Goal: Task Accomplishment & Management: Use online tool/utility

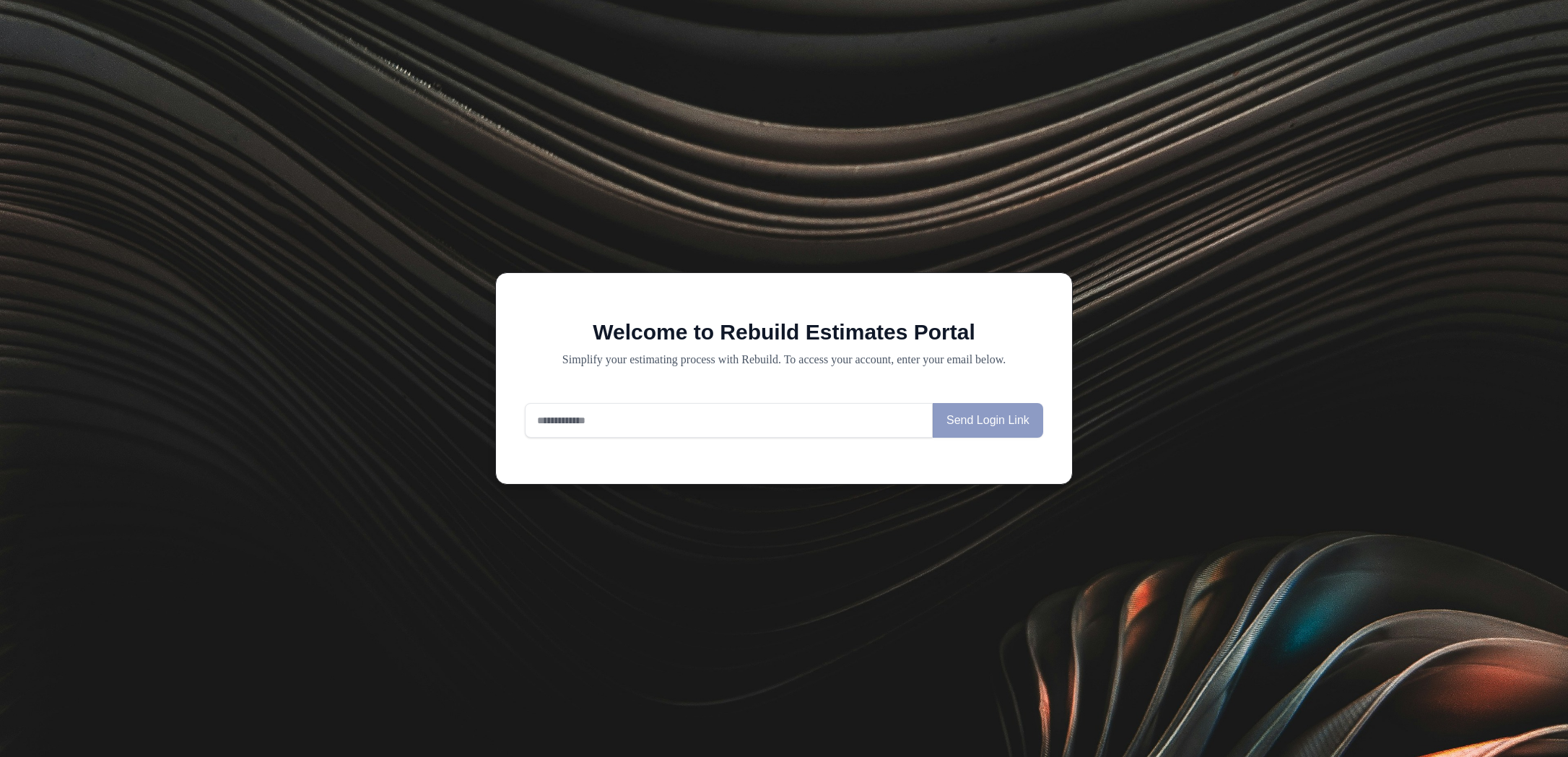
click at [770, 425] on input "email" at bounding box center [728, 420] width 408 height 34
type input "**********"
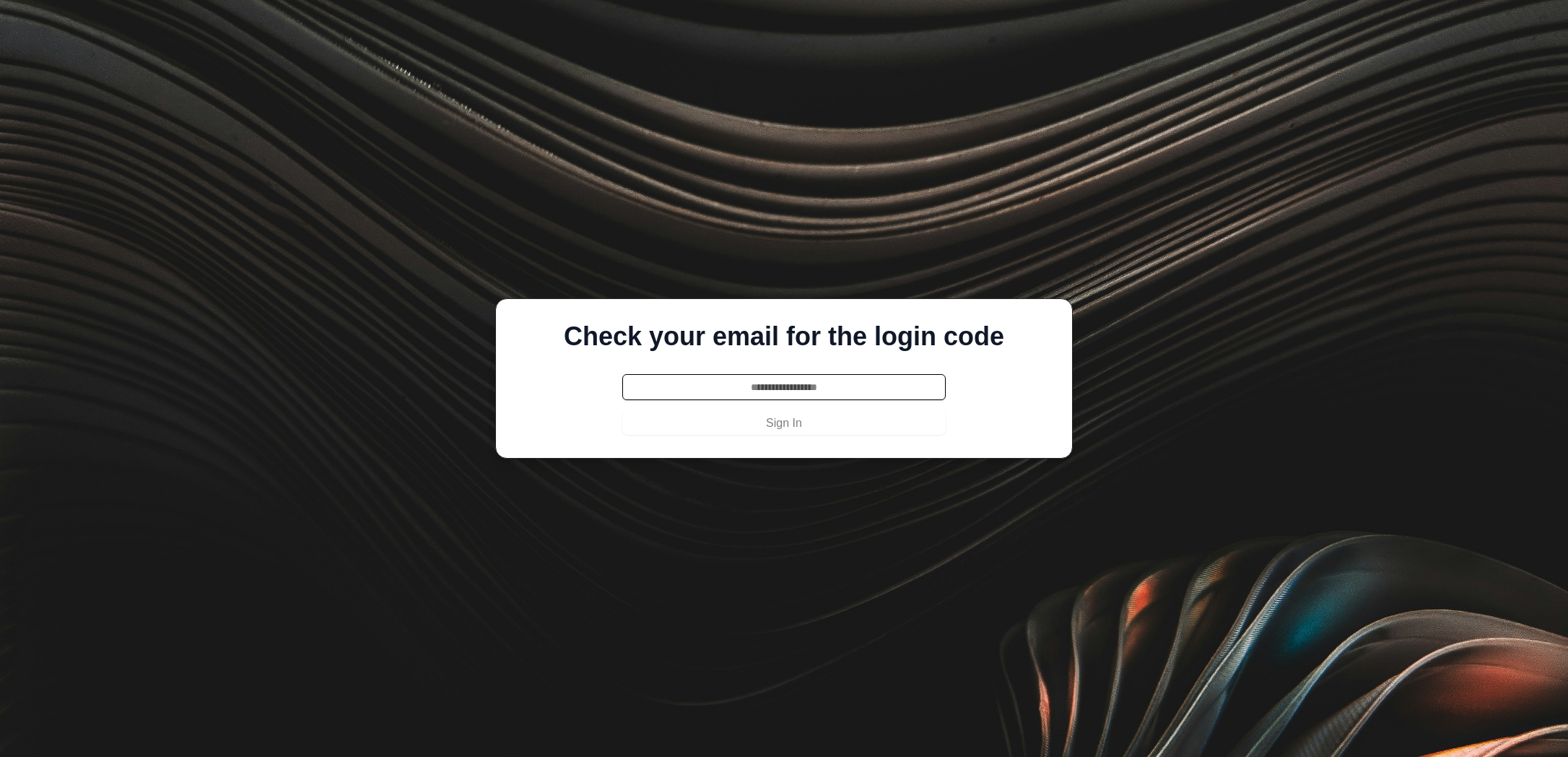
click at [735, 398] on input "text" at bounding box center [784, 387] width 323 height 26
paste input "******"
type input "******"
click at [725, 426] on button "Sign In" at bounding box center [784, 423] width 323 height 23
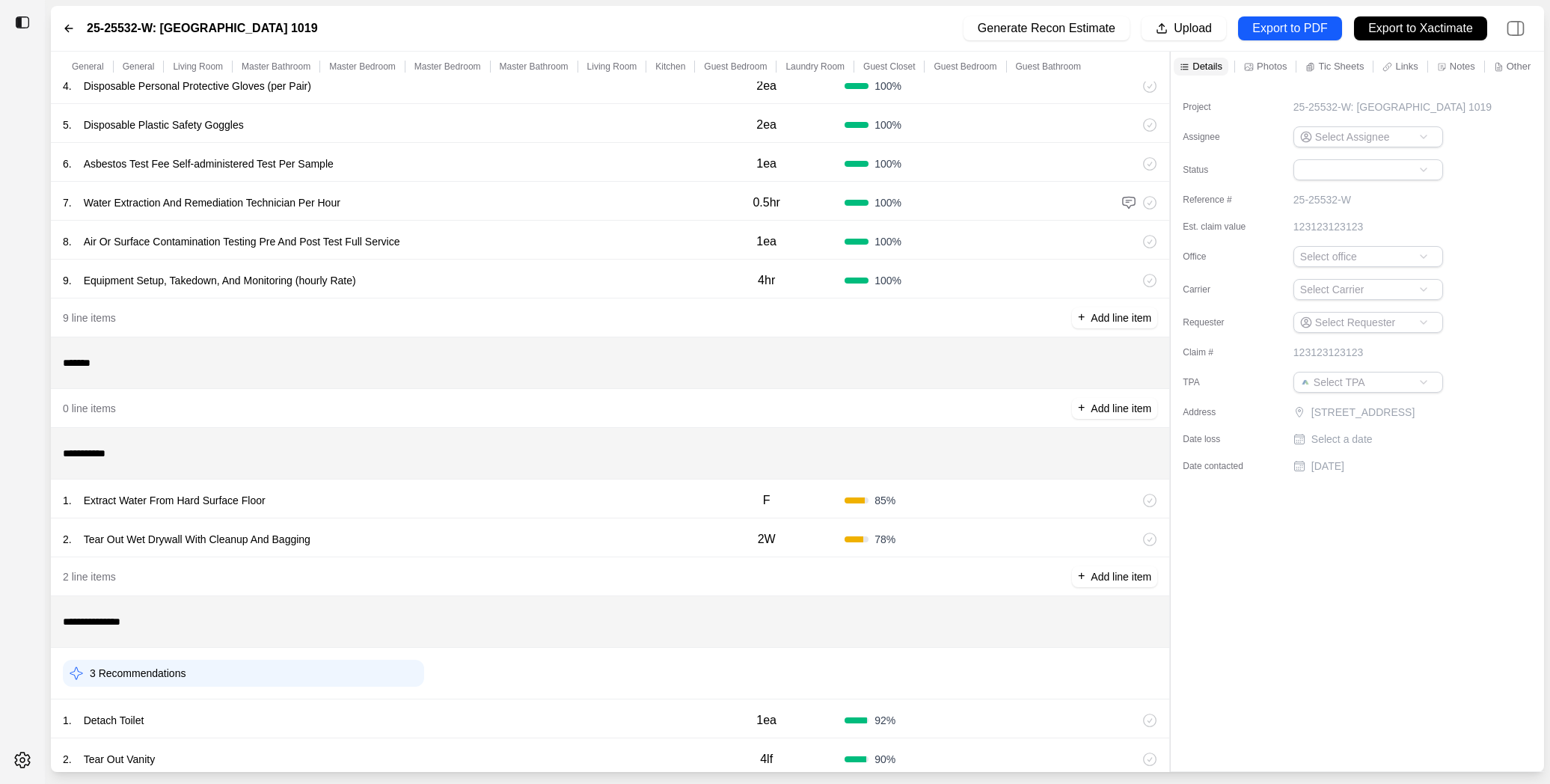
scroll to position [342, 0]
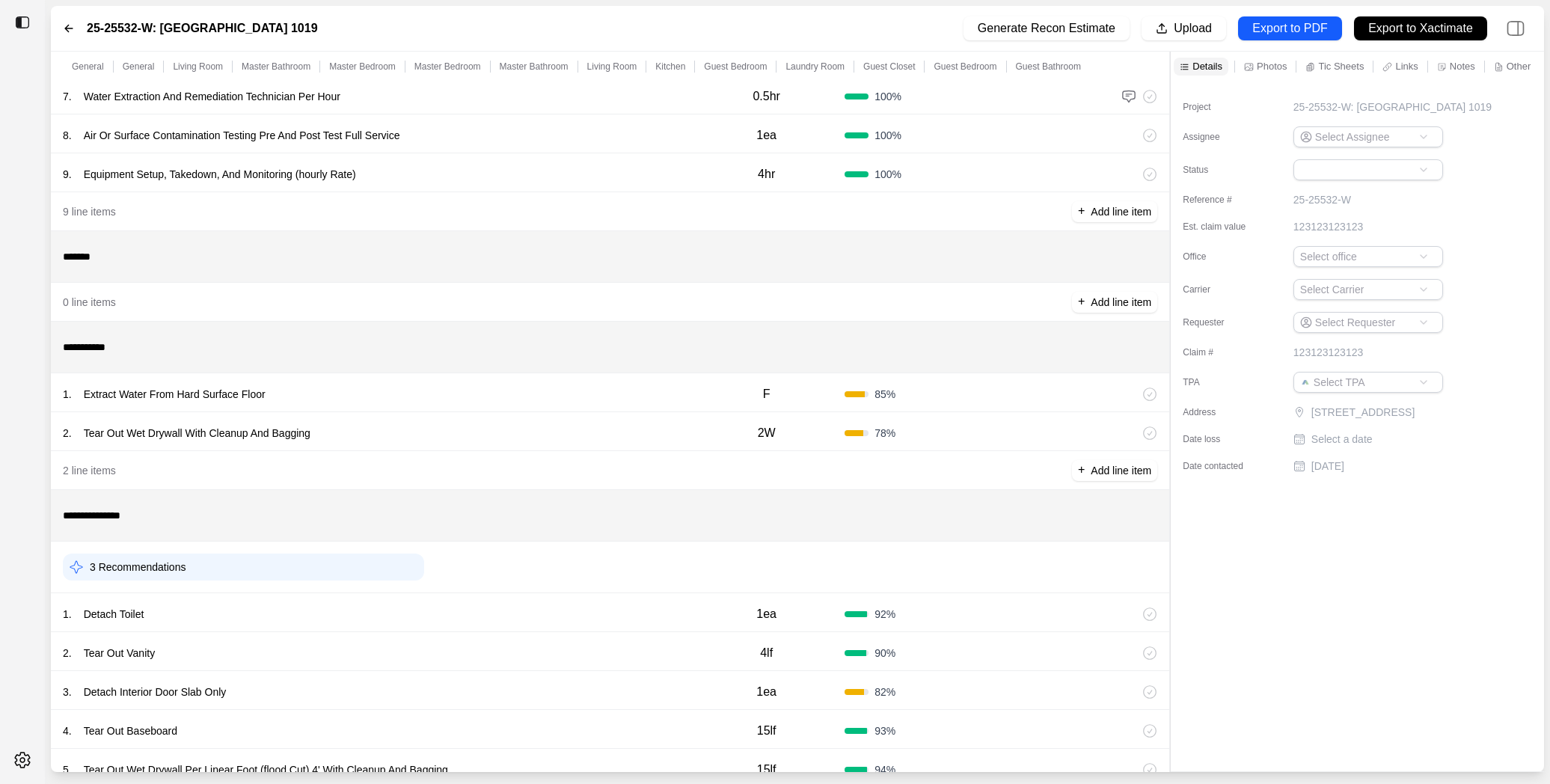
click at [475, 385] on div "1 . Extract Water From Hard Surface Floor" at bounding box center [375, 394] width 625 height 21
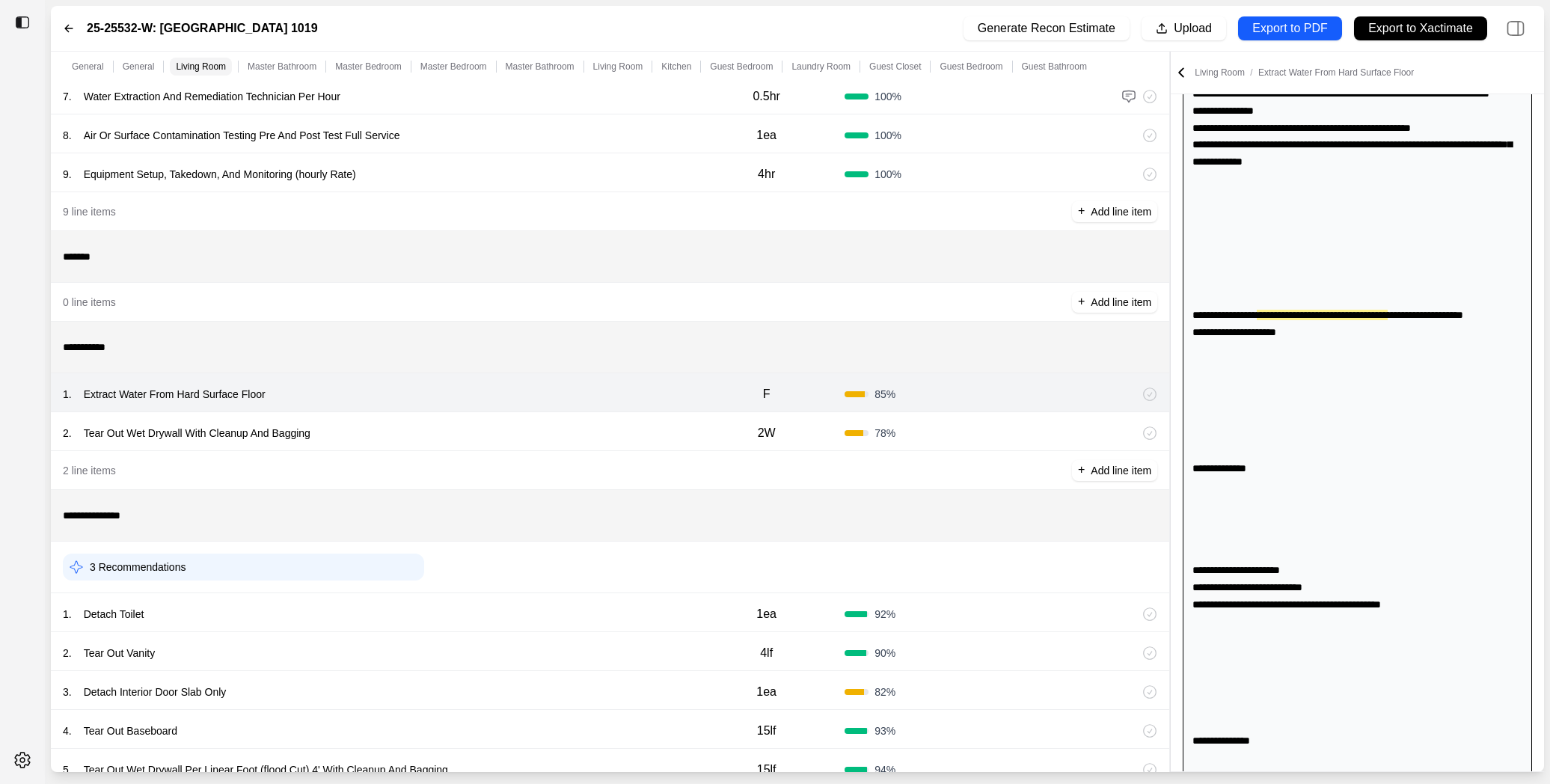
click at [466, 418] on div "2 . Tear Out Wet Drywall With Cleanup And Bagging 2W 78 %" at bounding box center [610, 431] width 1118 height 38
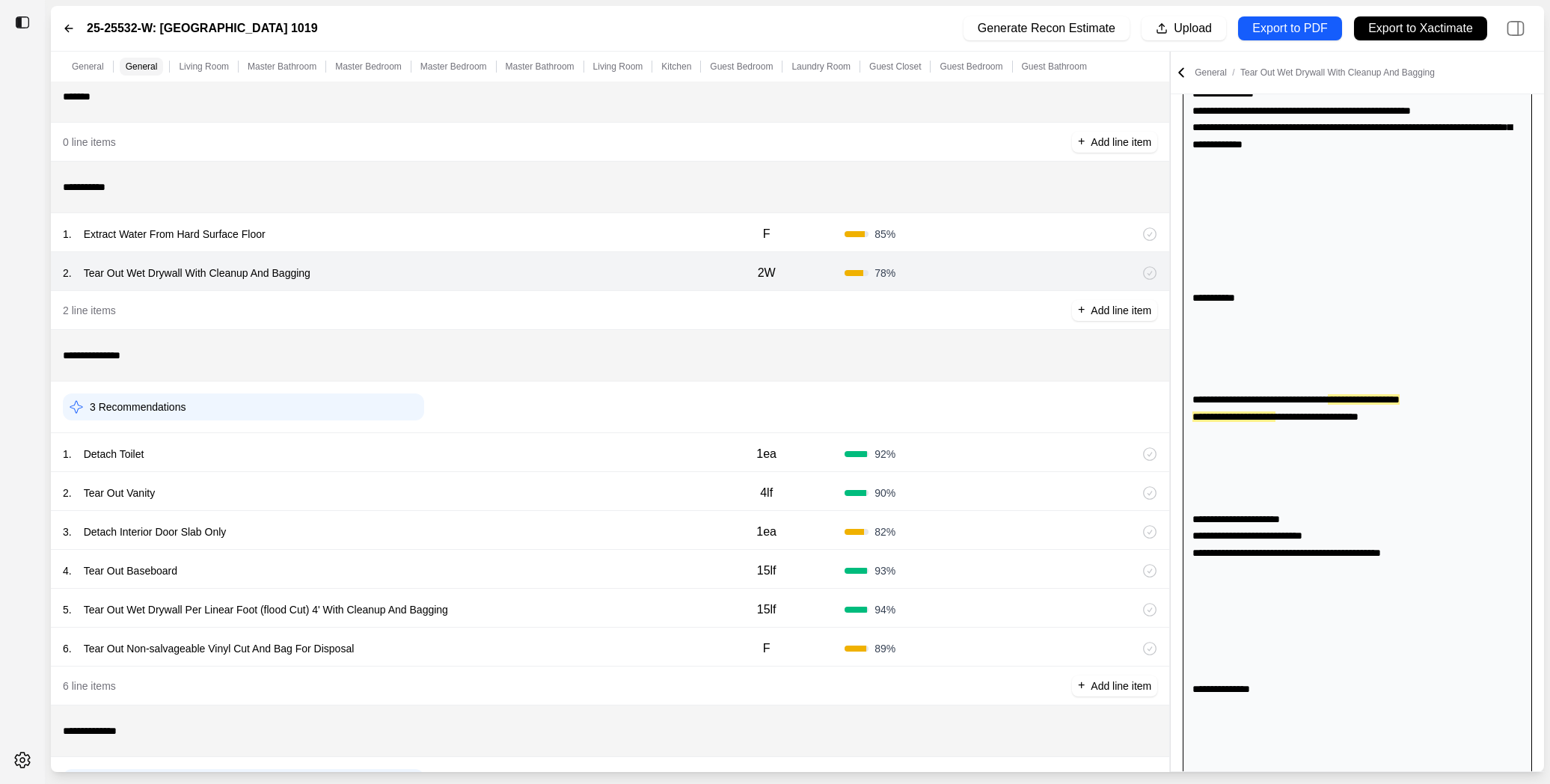
scroll to position [509, 0]
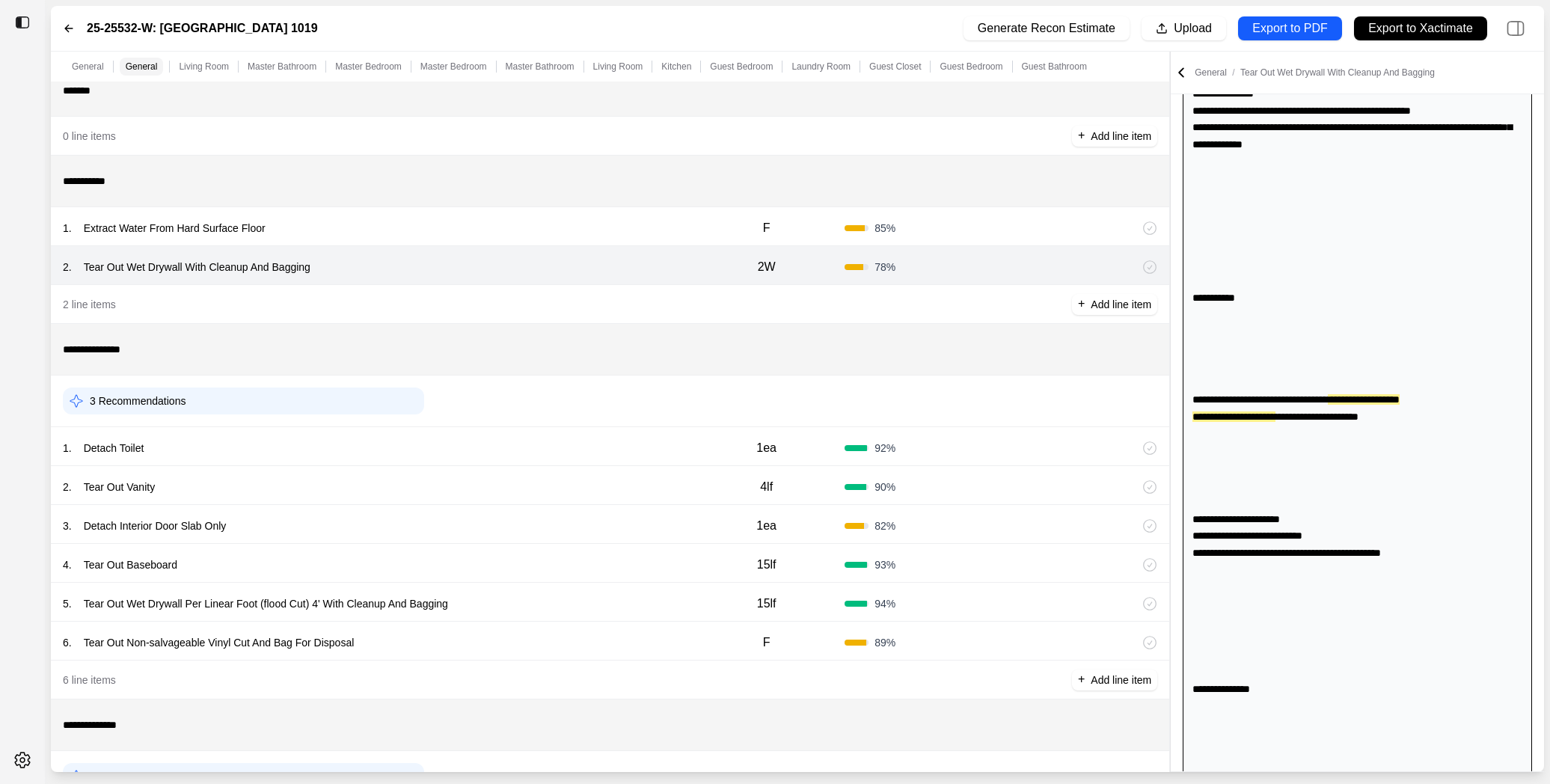
click at [468, 448] on div "1 . Detach Toilet" at bounding box center [375, 448] width 625 height 21
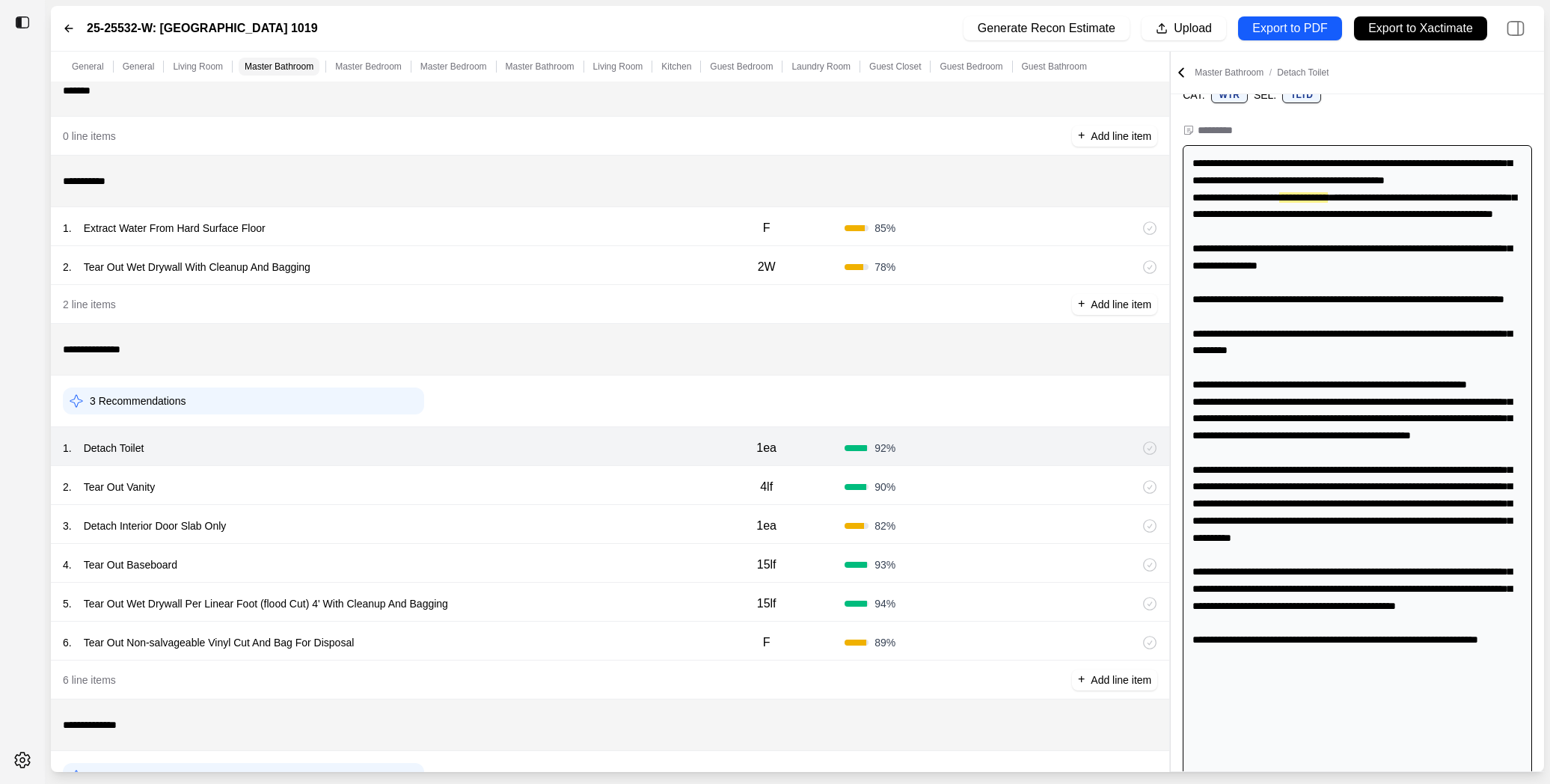
scroll to position [0, 0]
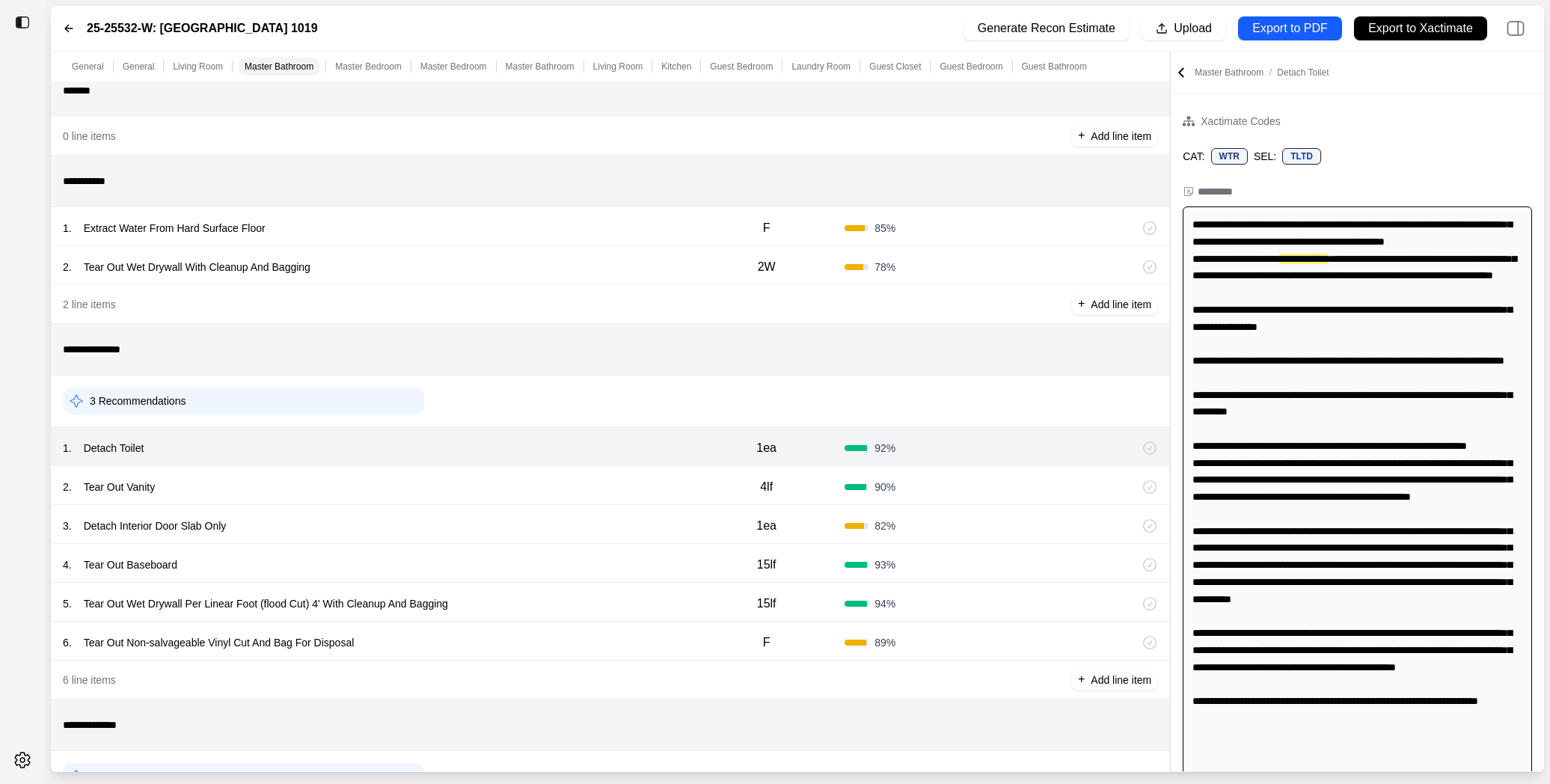
click at [492, 486] on div "2 . Tear Out Vanity" at bounding box center [375, 487] width 625 height 21
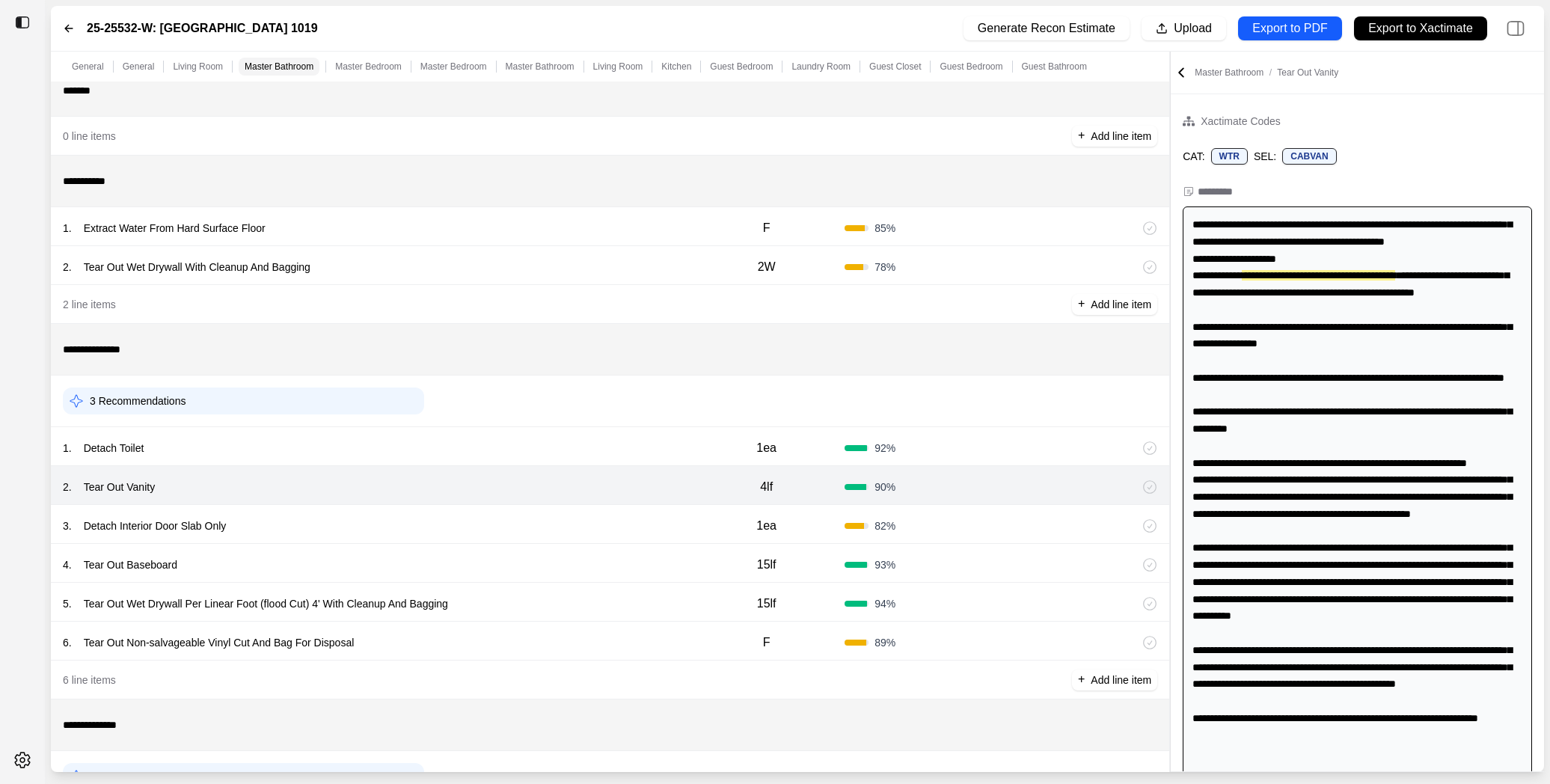
click at [488, 525] on div "3 . Detach Interior Door Slab Only" at bounding box center [375, 526] width 625 height 21
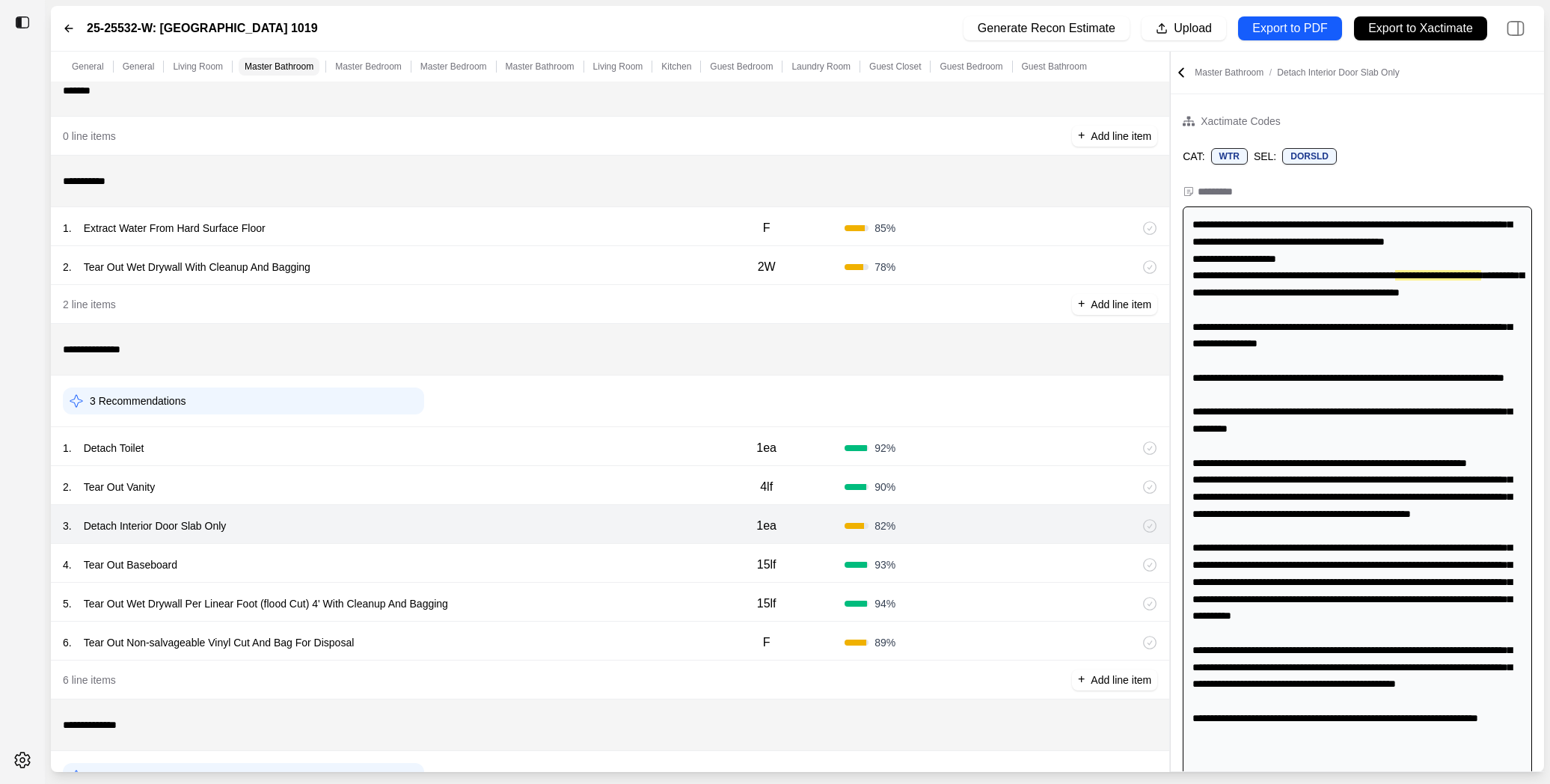
click at [500, 555] on div "4 . Tear Out Baseboard" at bounding box center [375, 565] width 625 height 21
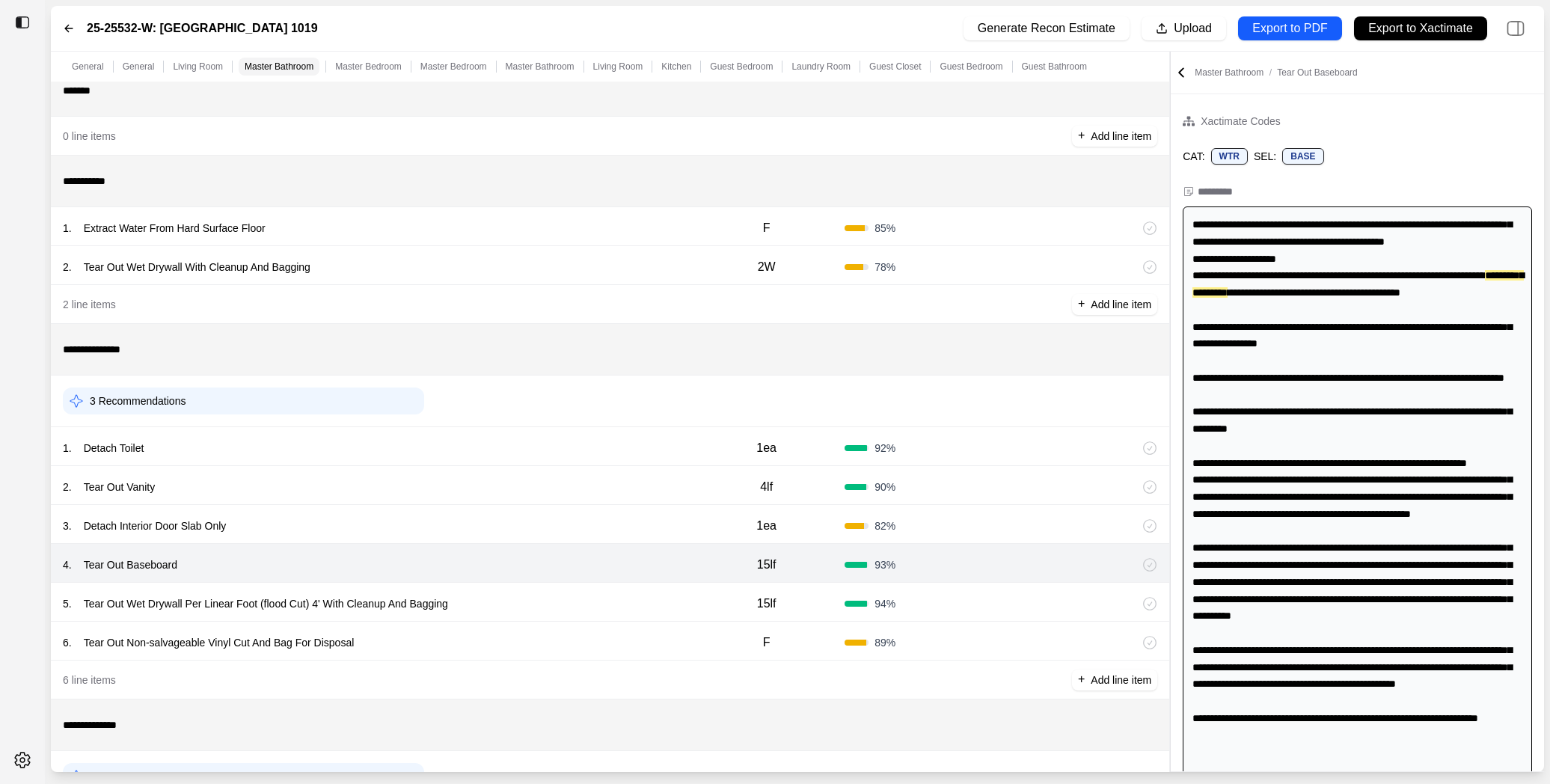
click at [545, 606] on div "5 . Tear Out Wet Drywall Per Linear Foot (flood Cut) 4' With Cleanup And Bagging" at bounding box center [375, 603] width 625 height 21
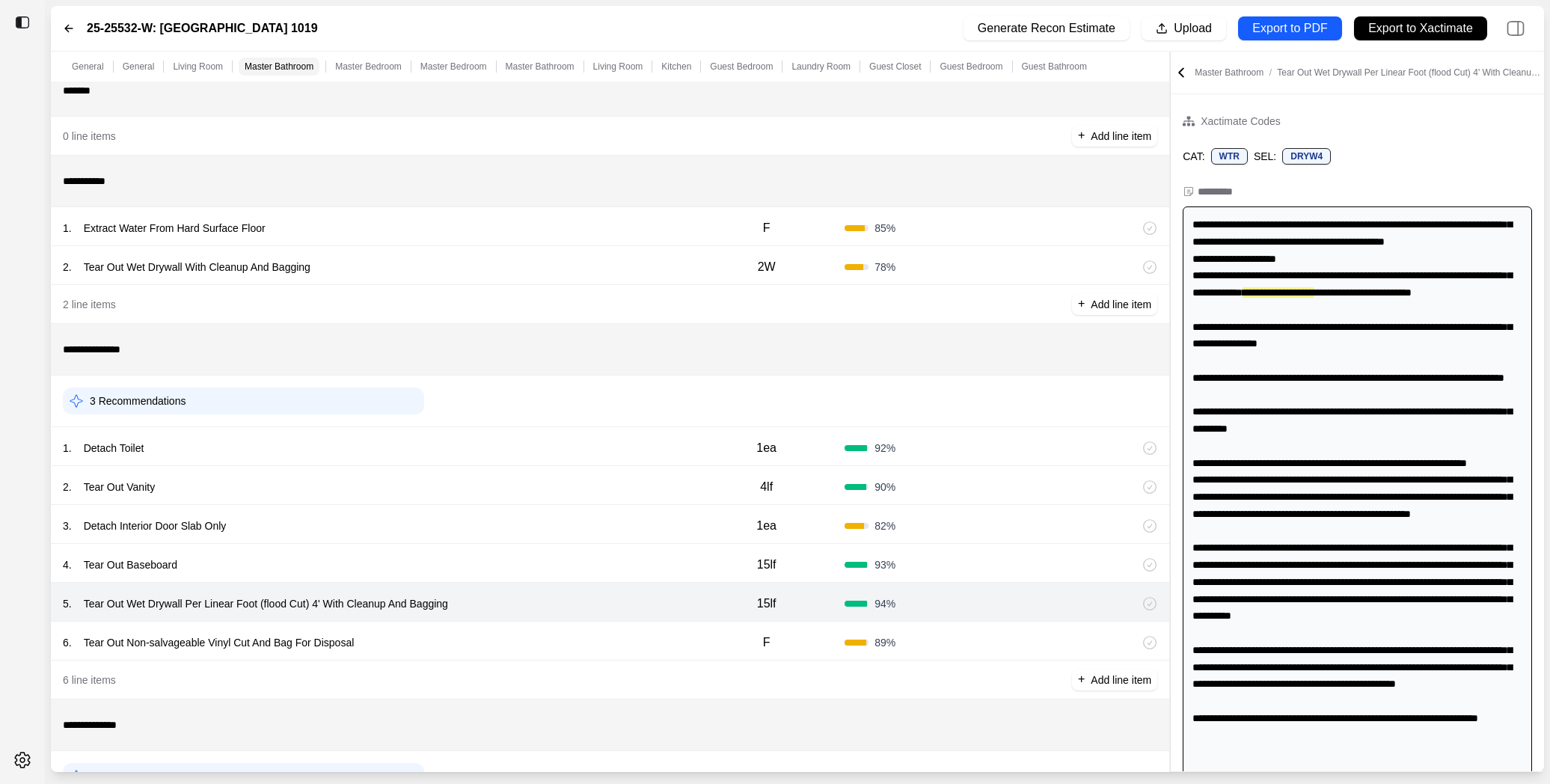
click at [534, 641] on div "6 . Tear Out Non-salvageable Vinyl Cut And Bag For Disposal" at bounding box center [375, 643] width 625 height 21
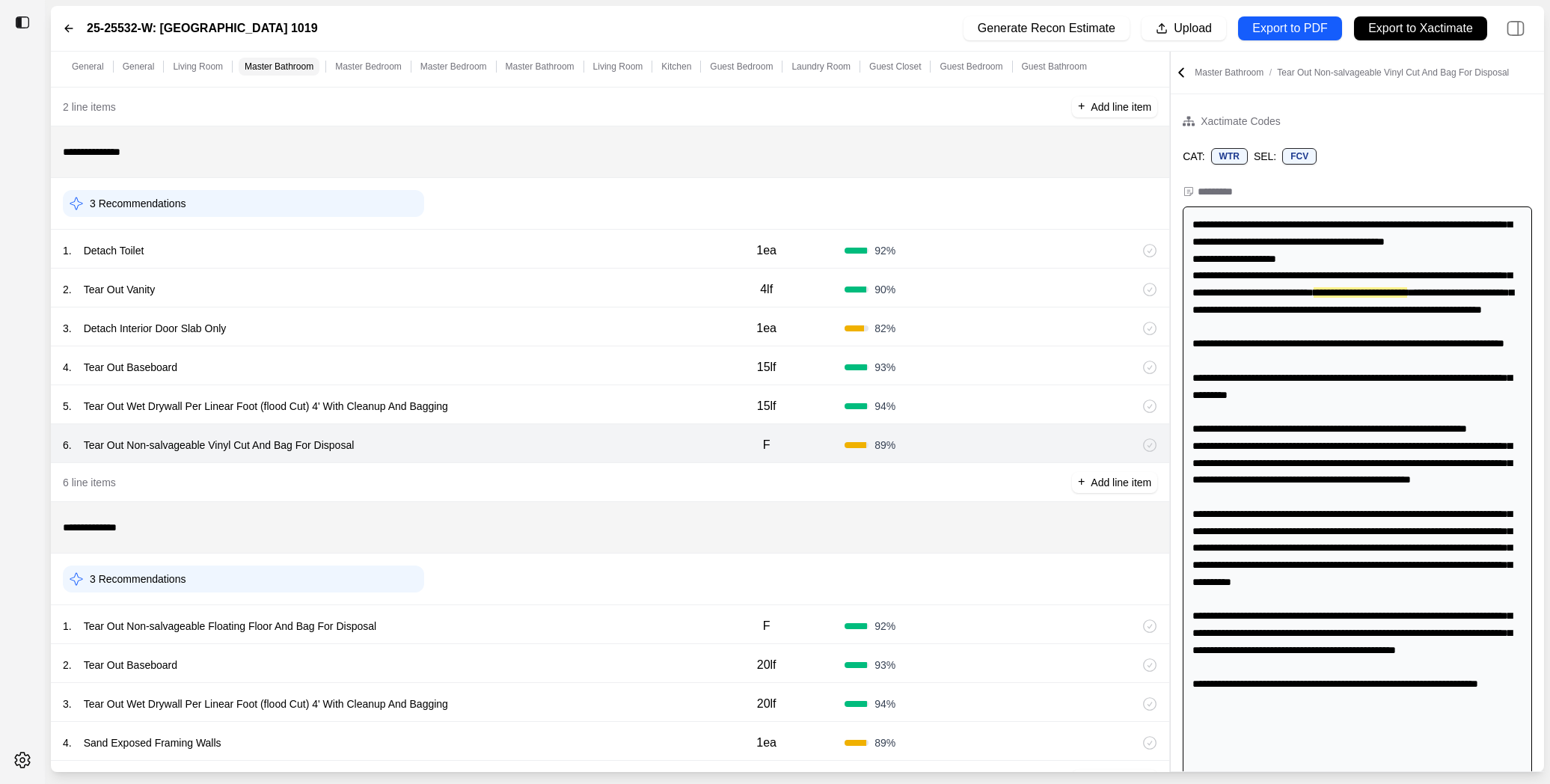
scroll to position [724, 0]
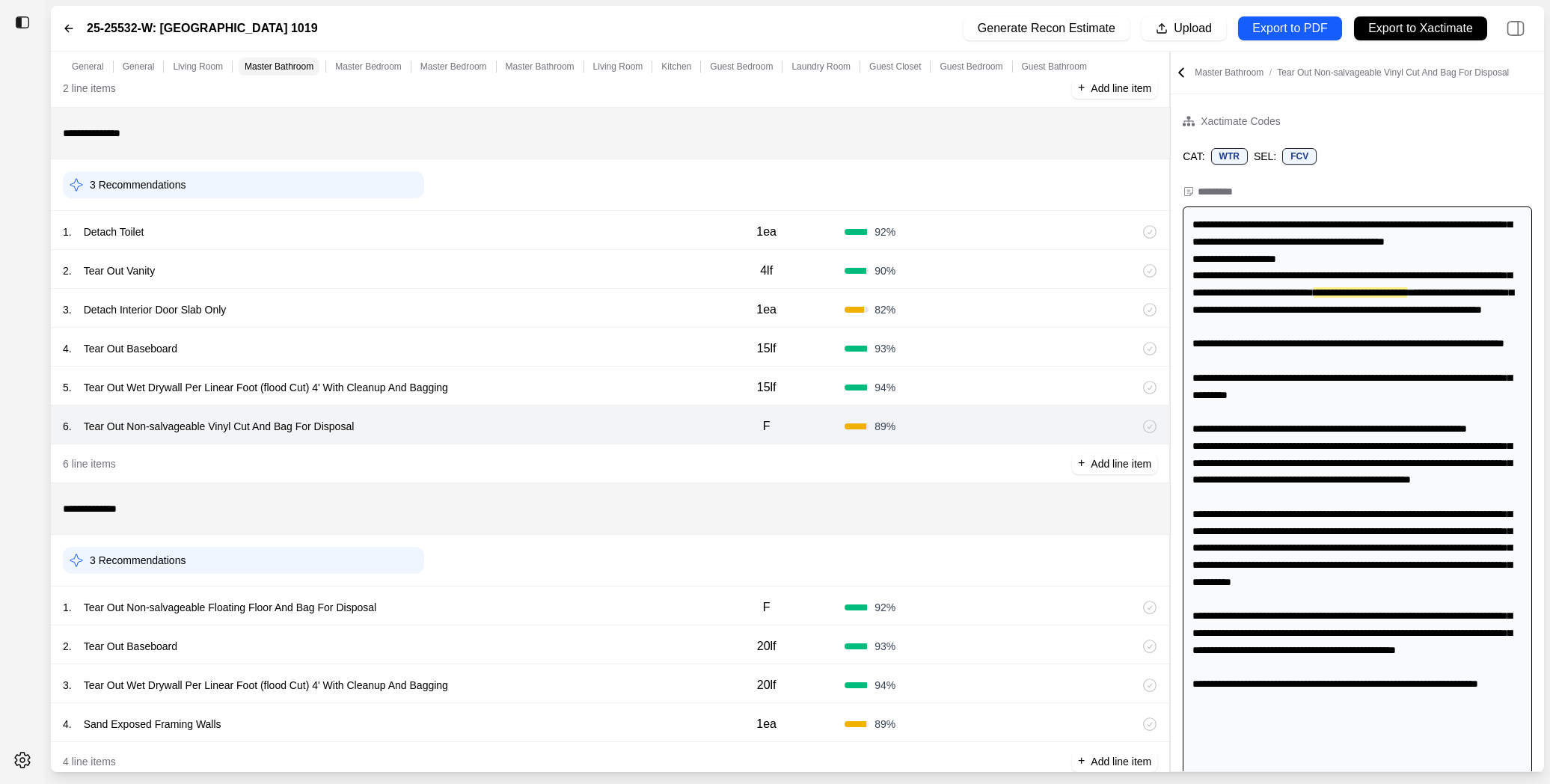
click at [555, 603] on div "1 . Tear Out Non-salvageable Floating Floor And Bag For Disposal" at bounding box center [375, 607] width 625 height 21
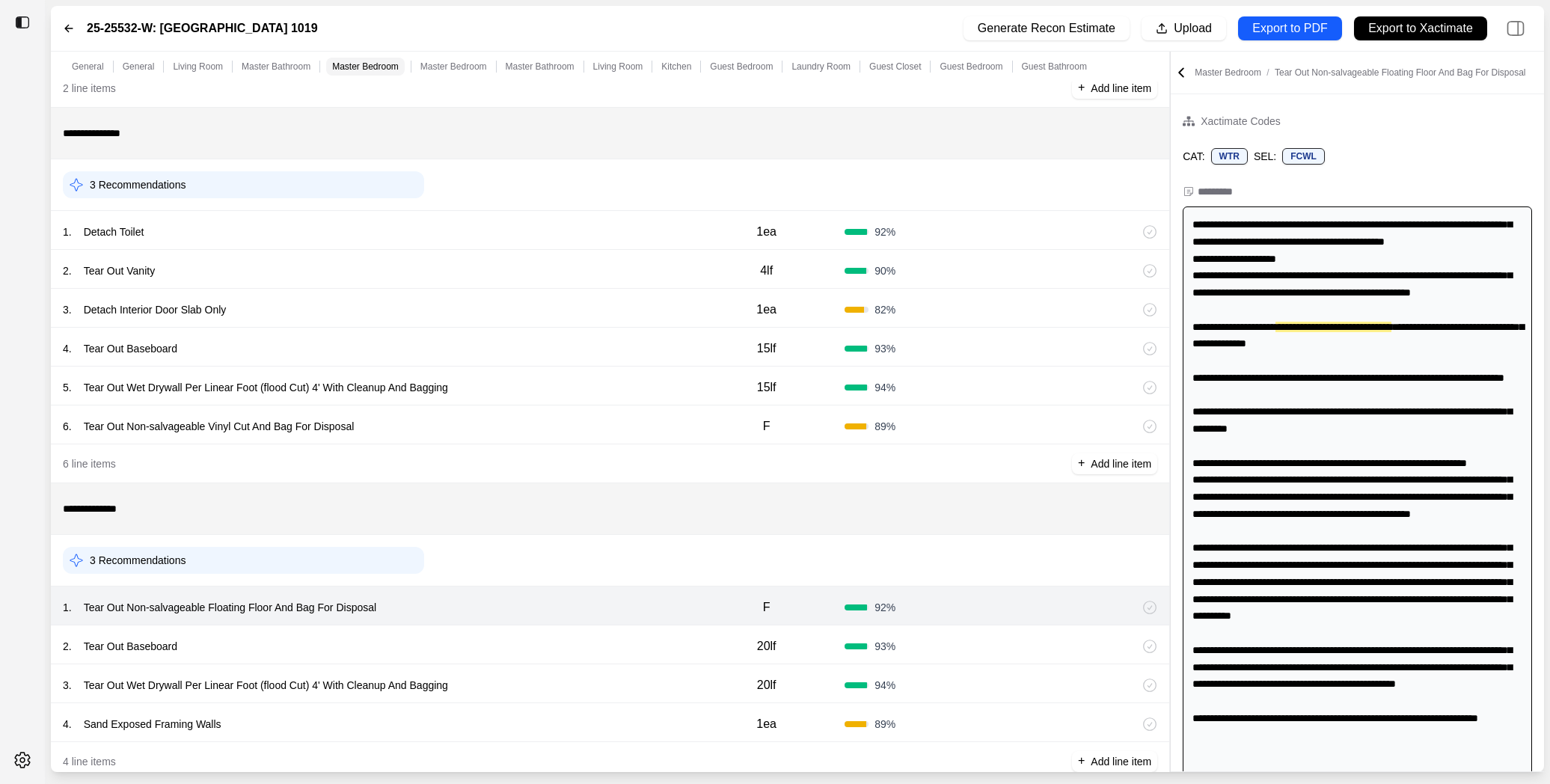
click at [562, 633] on div "2 . Tear Out Baseboard 20lf 93 %" at bounding box center [610, 645] width 1118 height 38
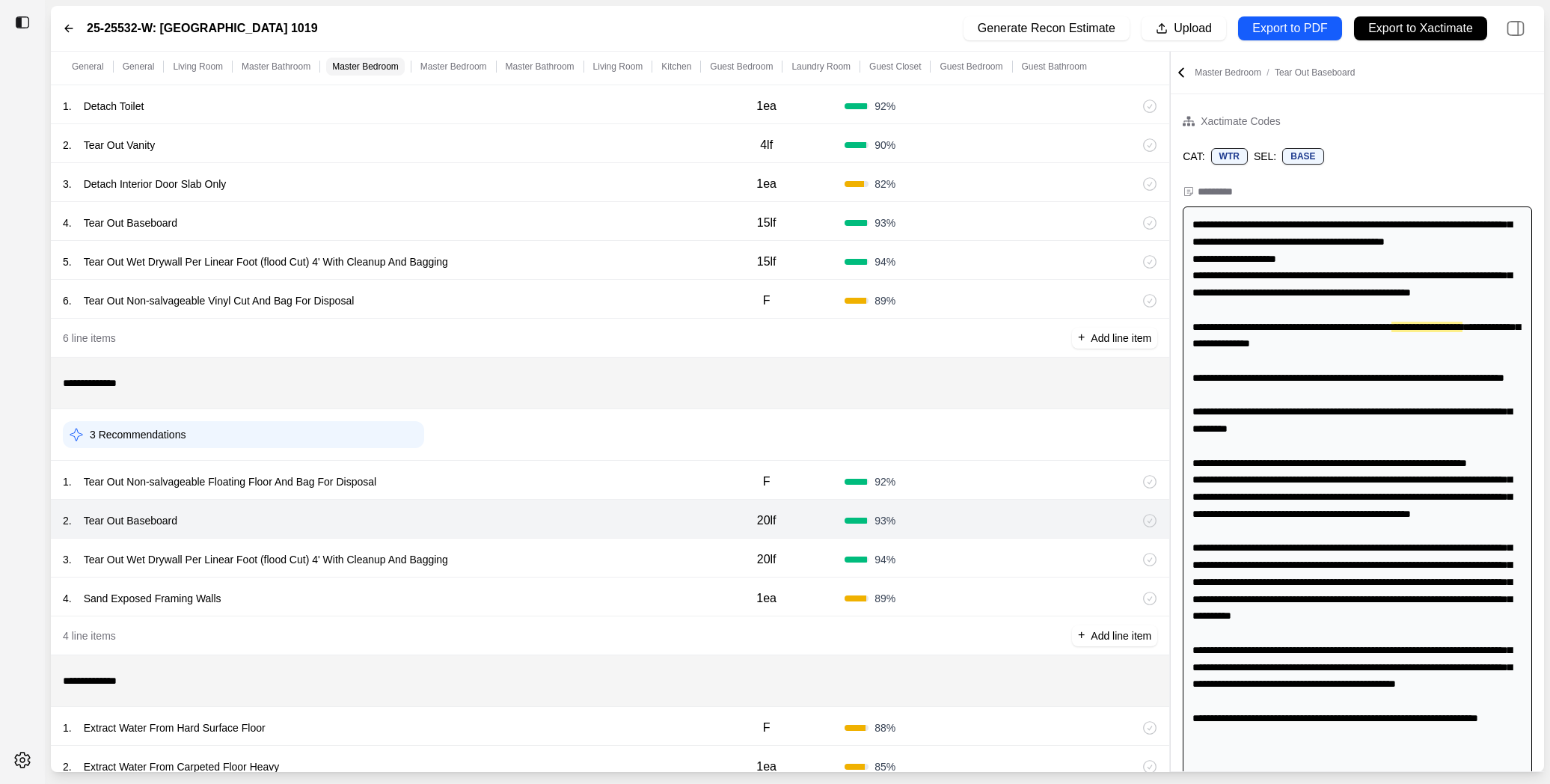
scroll to position [862, 0]
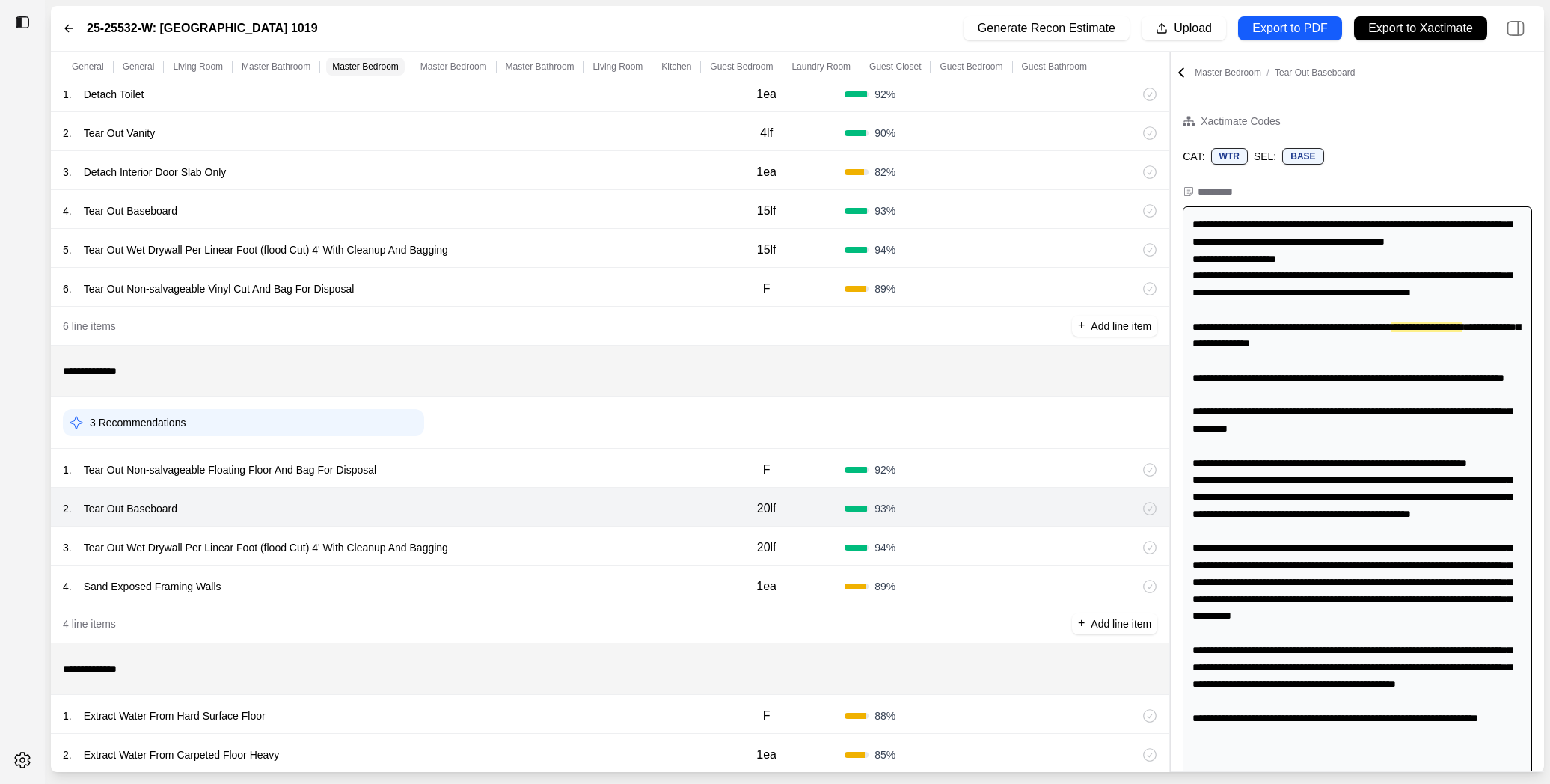
click at [579, 532] on div "3 . Tear Out Wet Drywall Per Linear Foot (flood Cut) 4' With Cleanup And Baggin…" at bounding box center [610, 545] width 1118 height 38
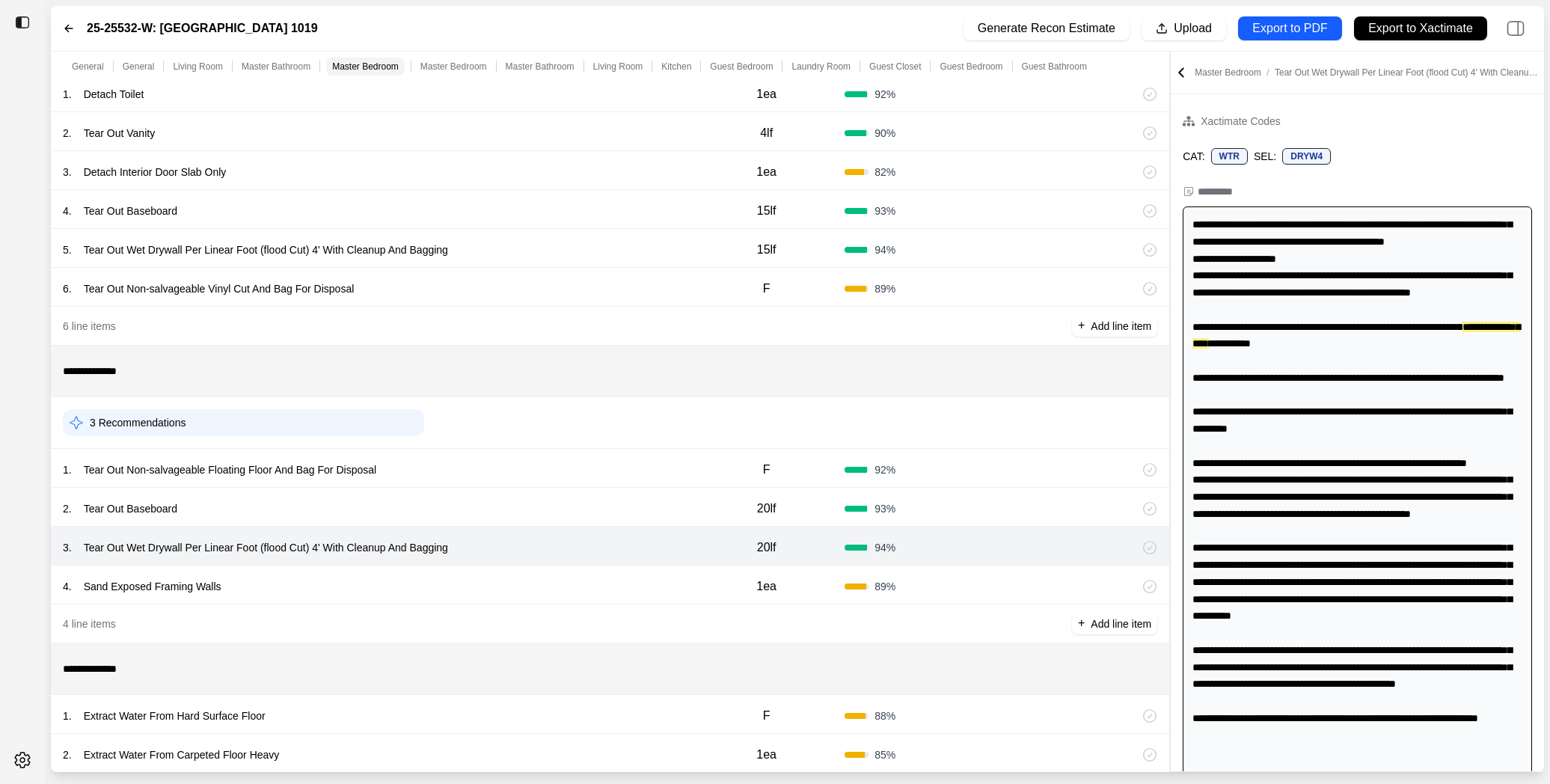
click at [576, 588] on div "4 . Sand Exposed Framing Walls" at bounding box center [375, 587] width 625 height 21
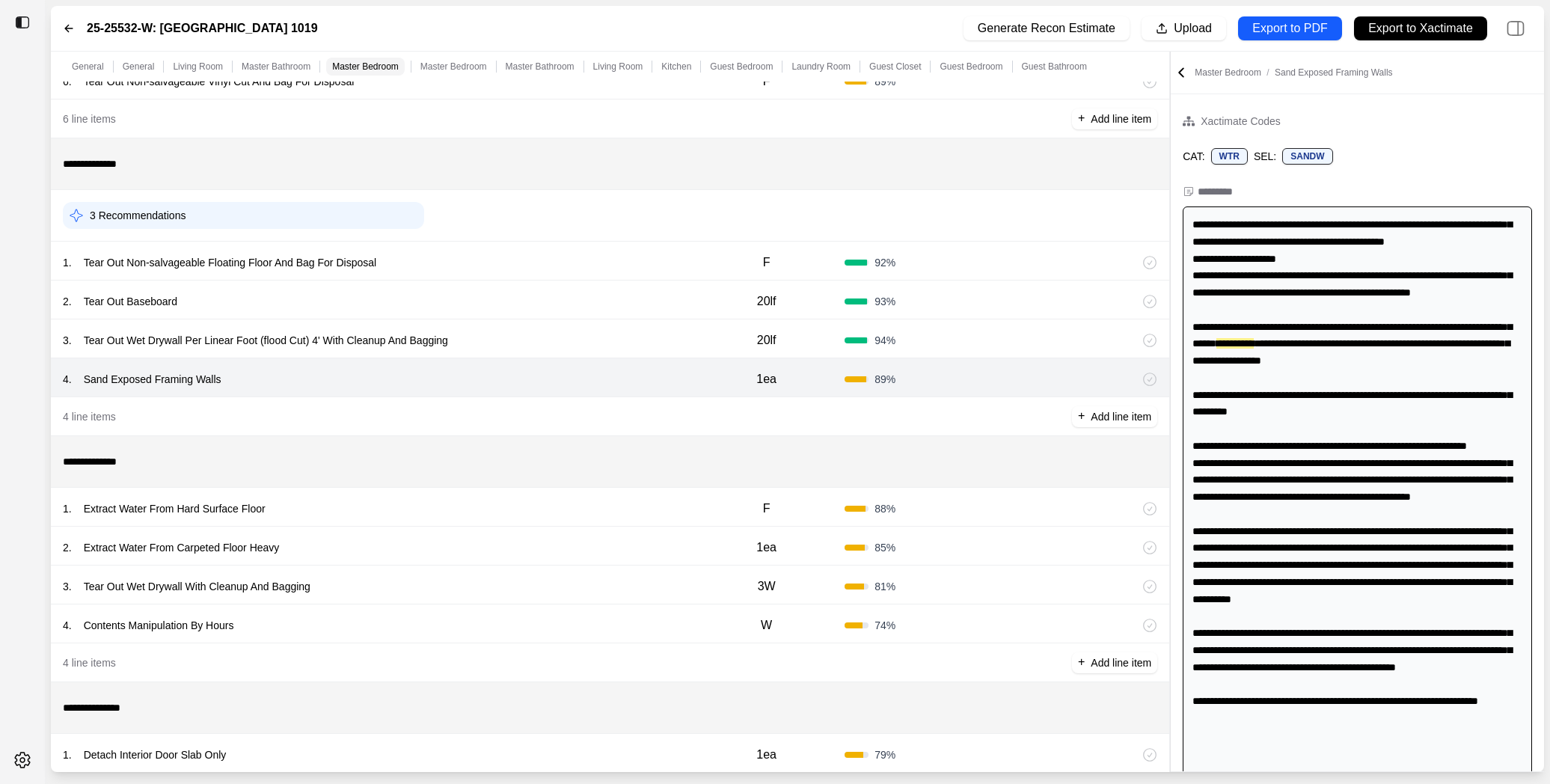
scroll to position [1073, 0]
click at [601, 511] on div "1 . Extract Water From Hard Surface Floor" at bounding box center [375, 506] width 625 height 21
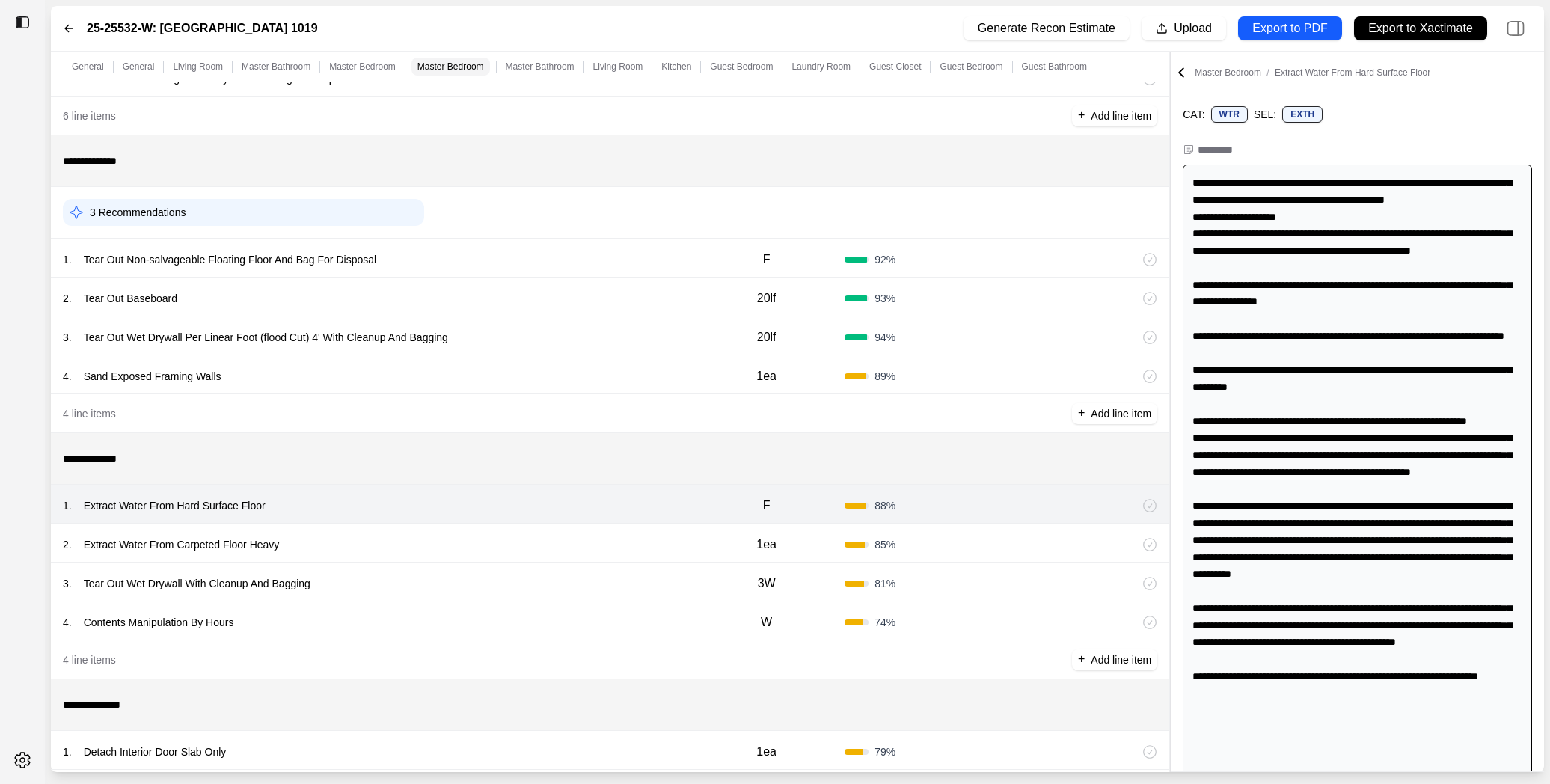
scroll to position [60, 0]
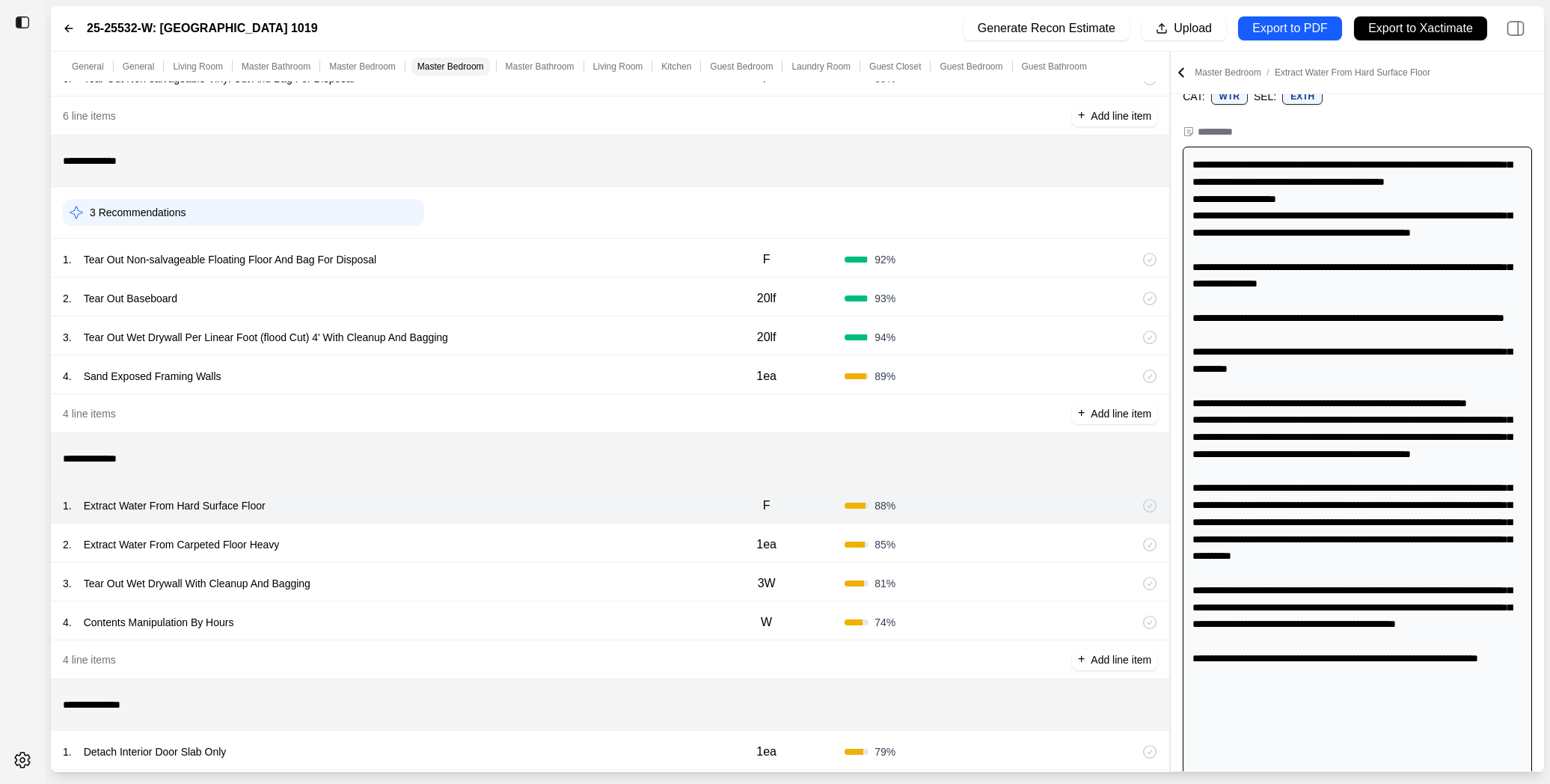
click at [405, 523] on div "2 . Extract Water From Carpeted Floor Heavy 1ea 85 %" at bounding box center [610, 543] width 1118 height 38
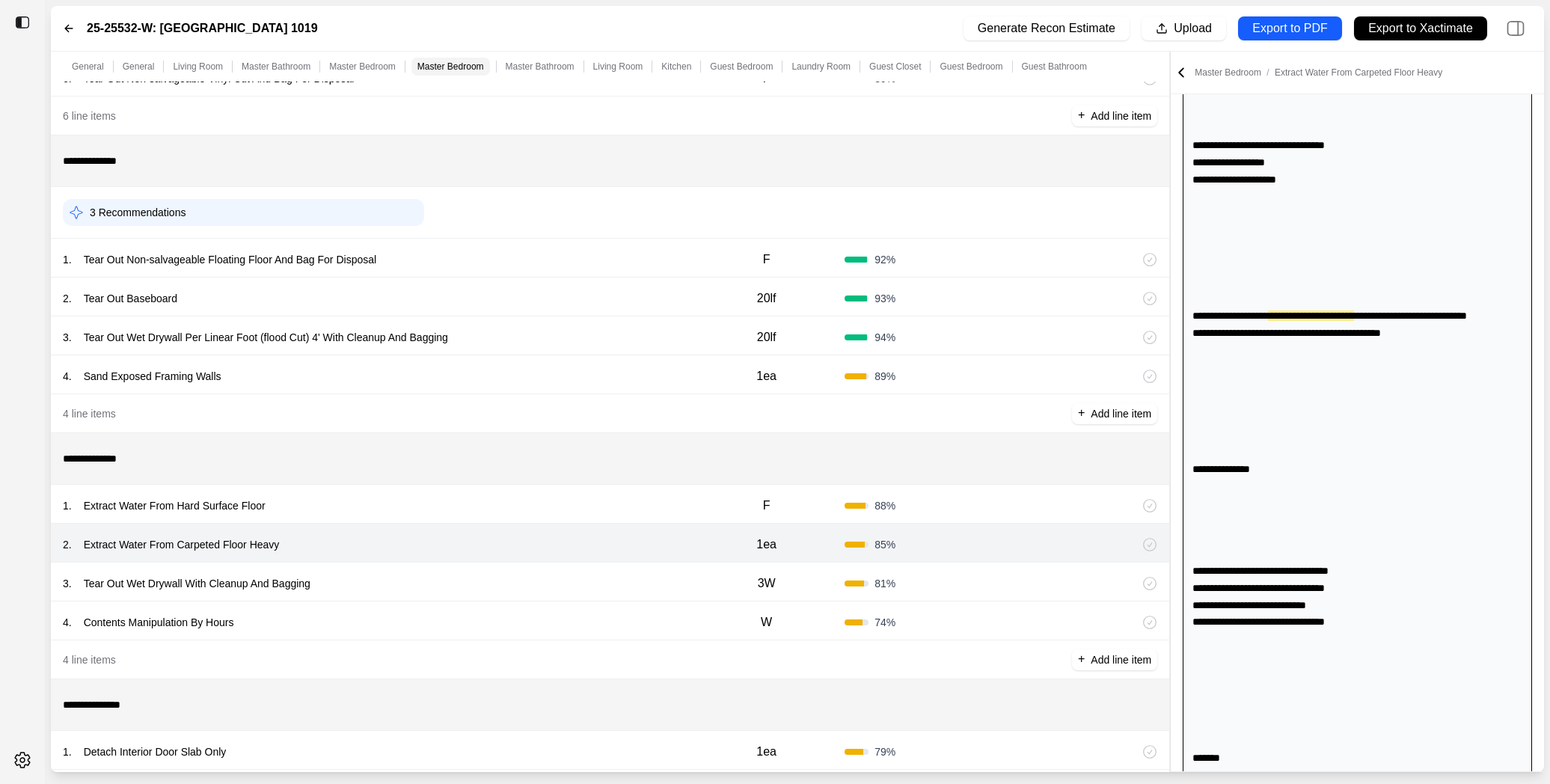
click at [432, 590] on div "3 . Tear Out Wet Drywall With Cleanup And Bagging" at bounding box center [375, 583] width 625 height 21
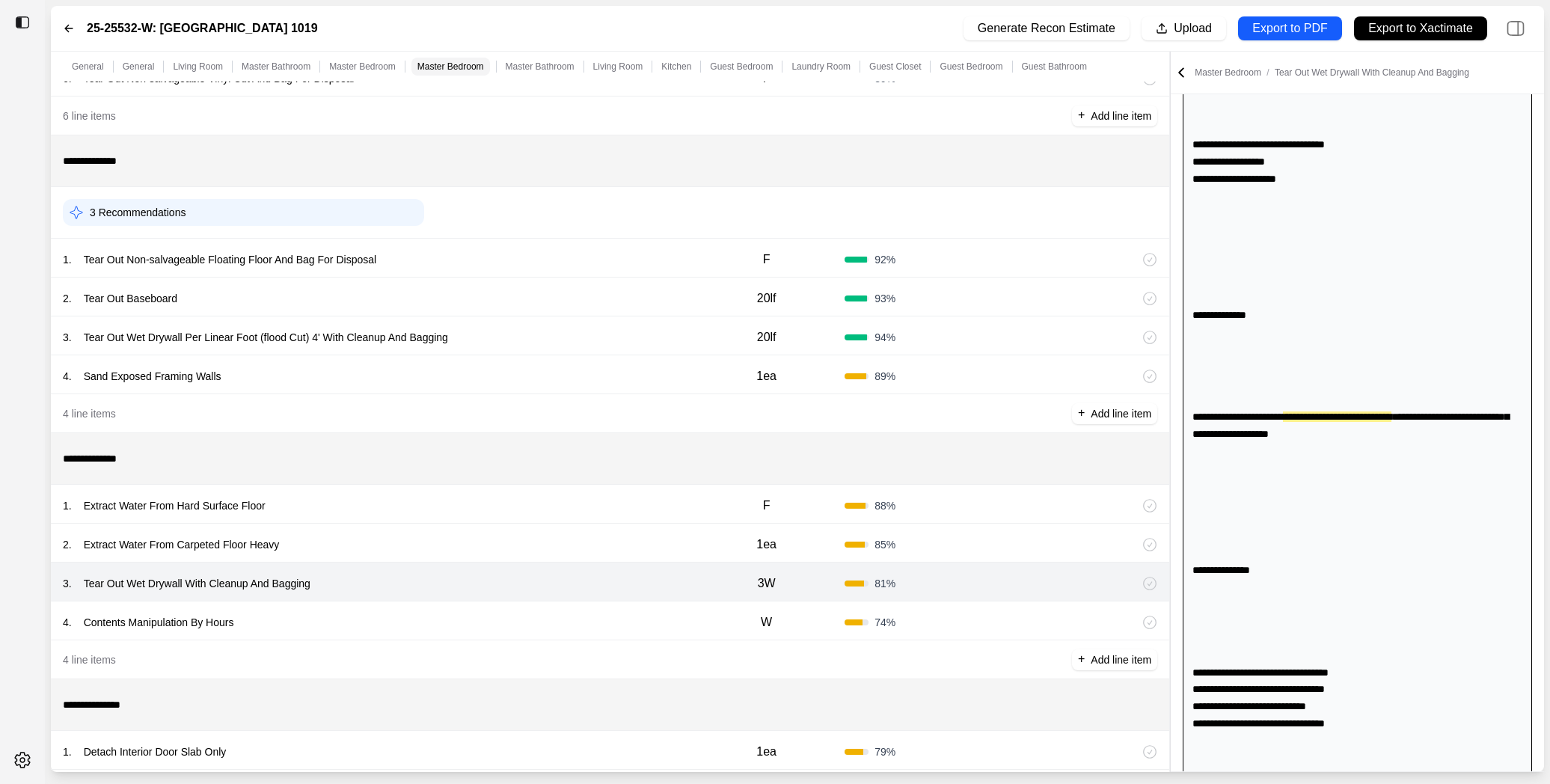
scroll to position [1170, 0]
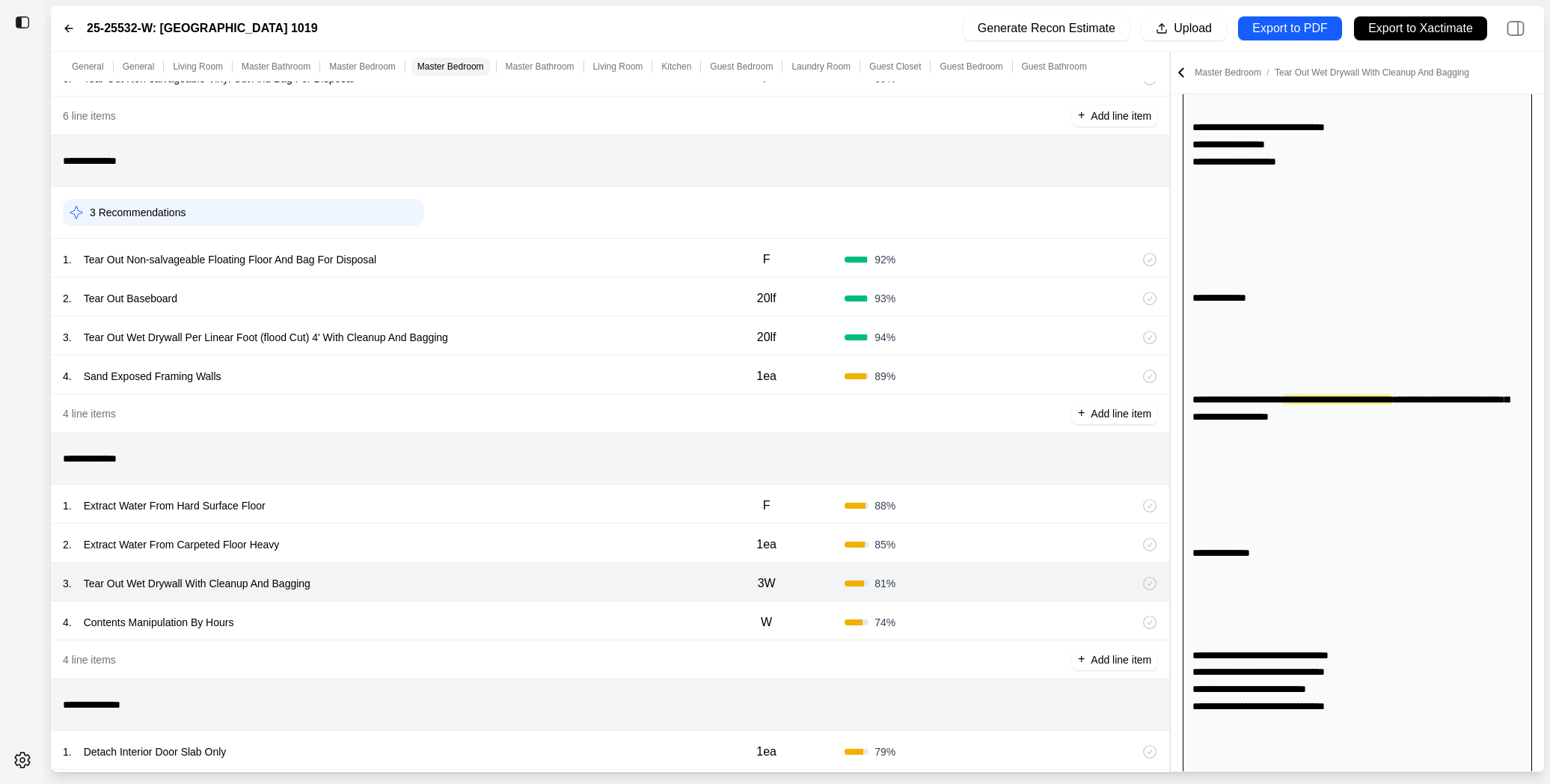
click at [432, 640] on div "4 line items + Add line item" at bounding box center [610, 659] width 1118 height 38
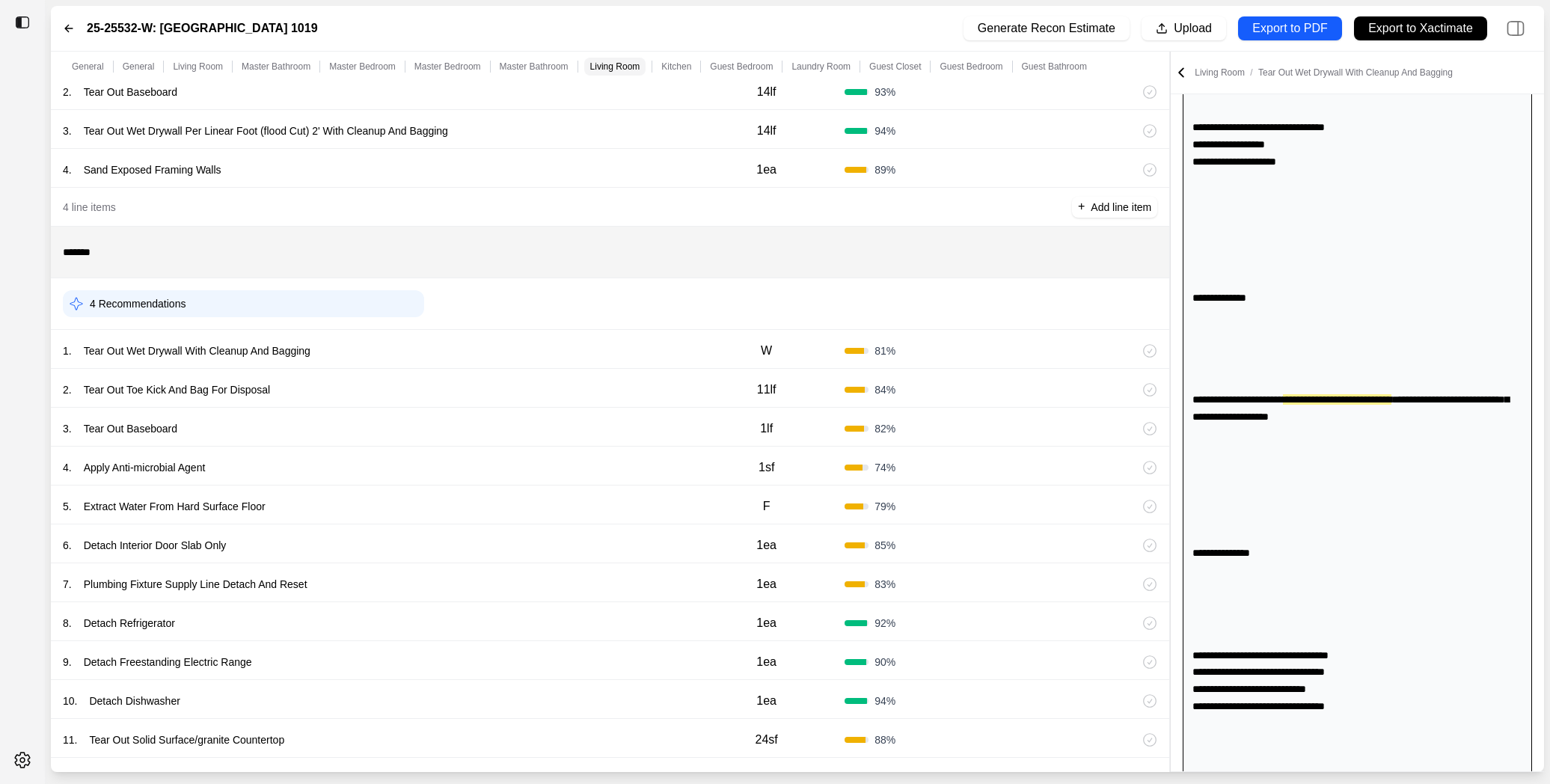
scroll to position [2113, 0]
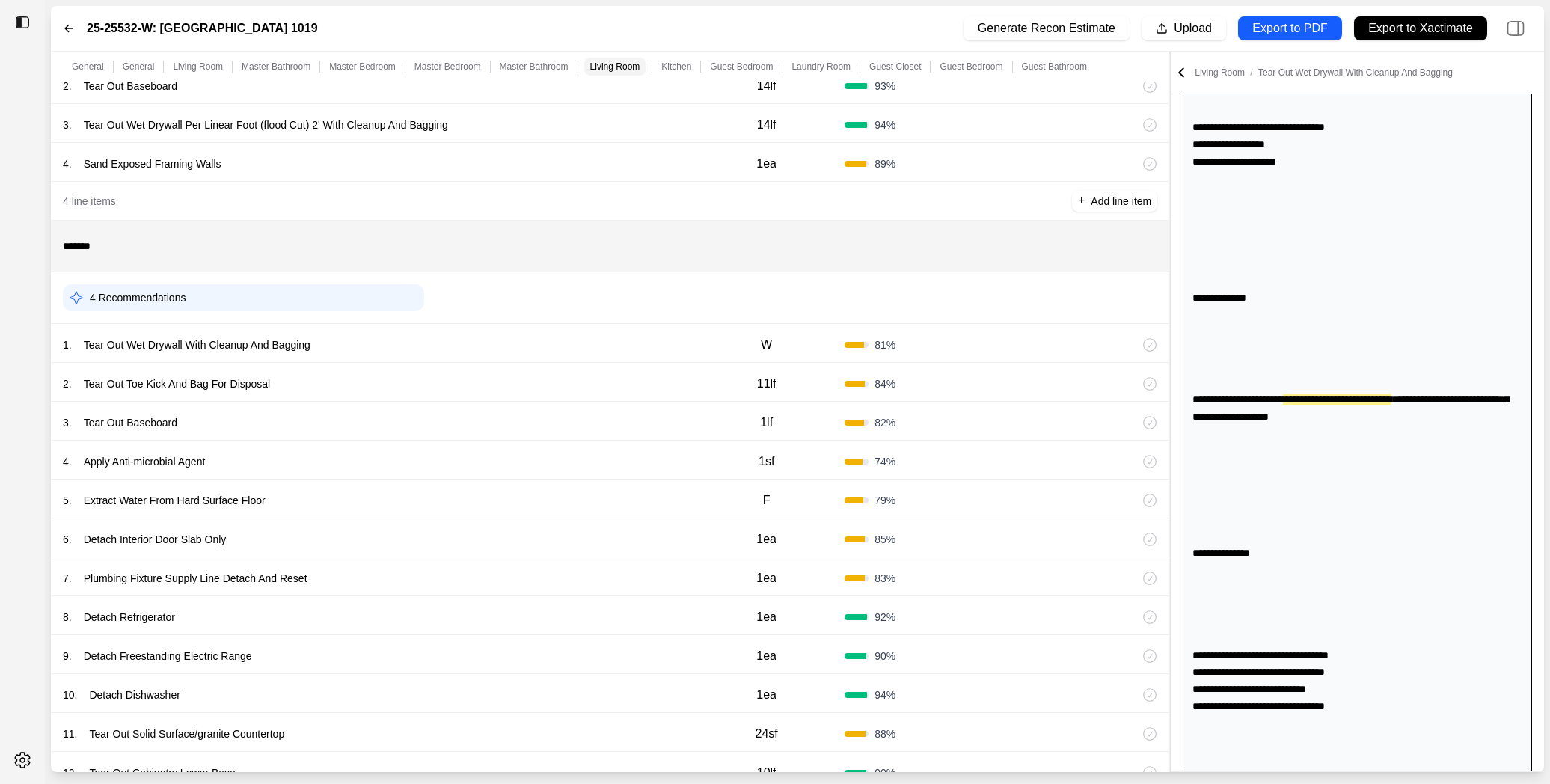
click at [568, 338] on div "1 . Tear Out Wet Drywall With Cleanup And Bagging" at bounding box center [375, 344] width 625 height 21
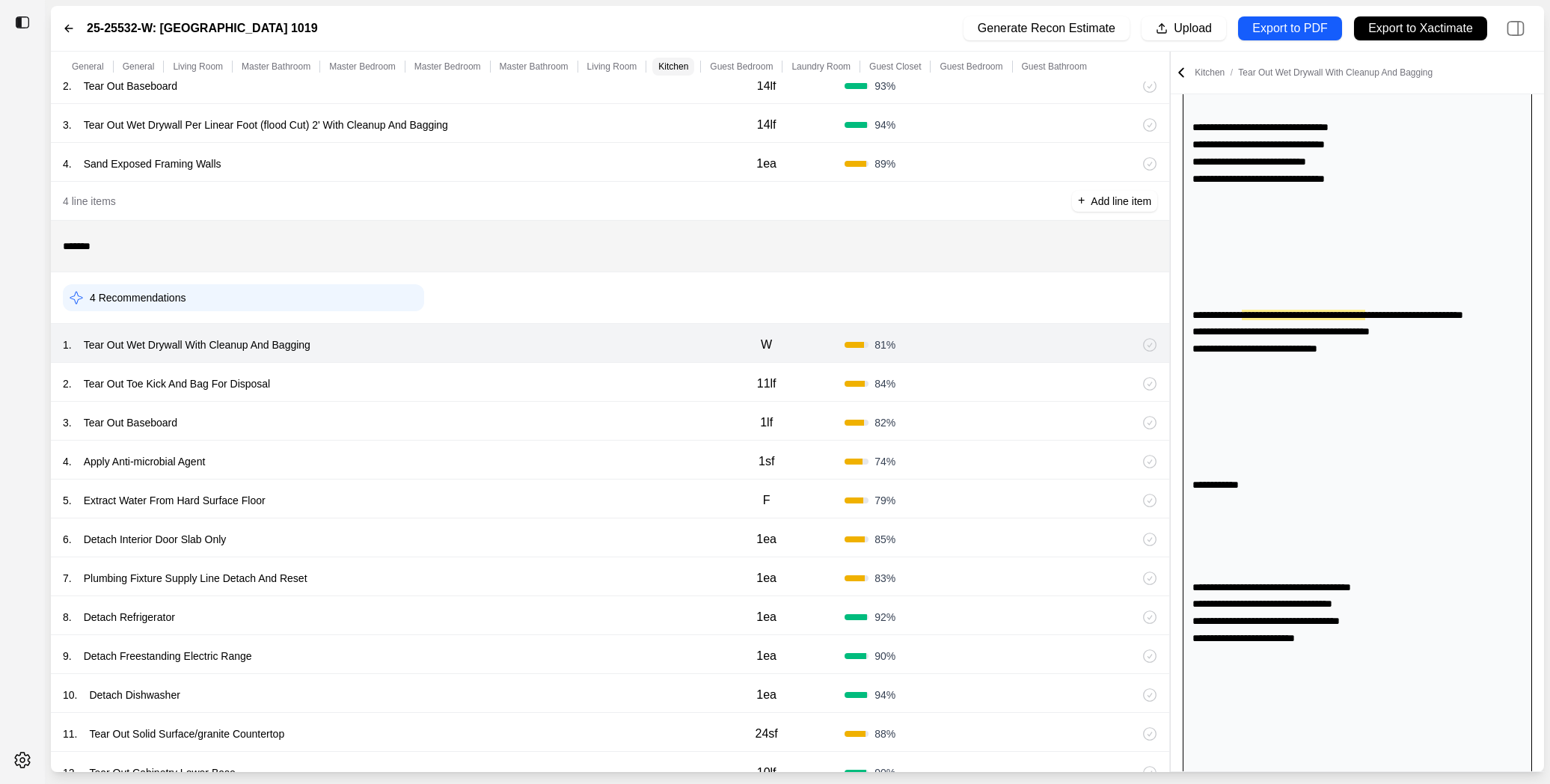
click at [569, 390] on div "2 . Tear Out Toe Kick And Bag For Disposal 11lf 84 %" at bounding box center [610, 382] width 1118 height 38
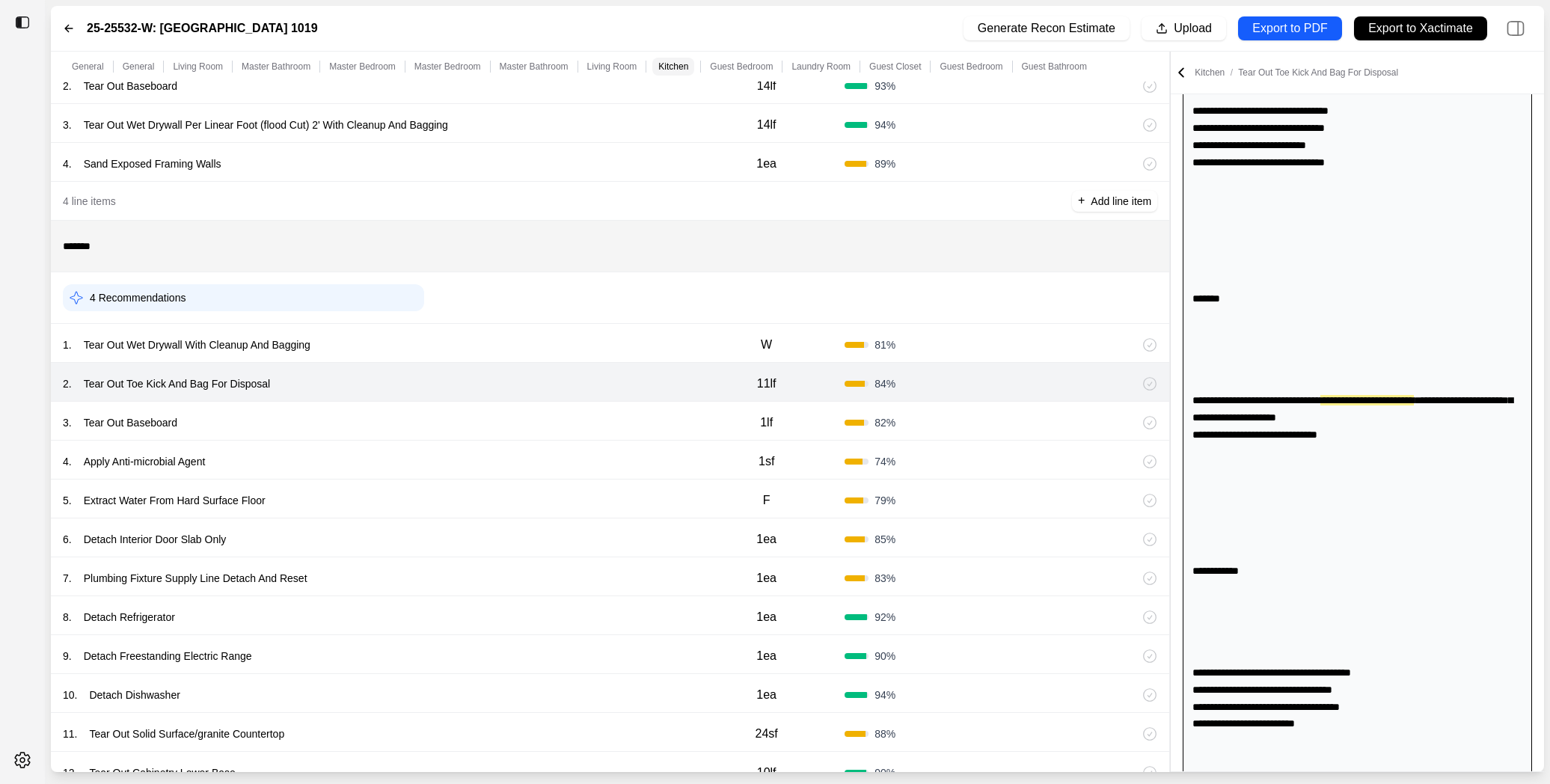
click at [554, 499] on div "5 . Extract Water From Hard Surface Floor" at bounding box center [375, 500] width 625 height 21
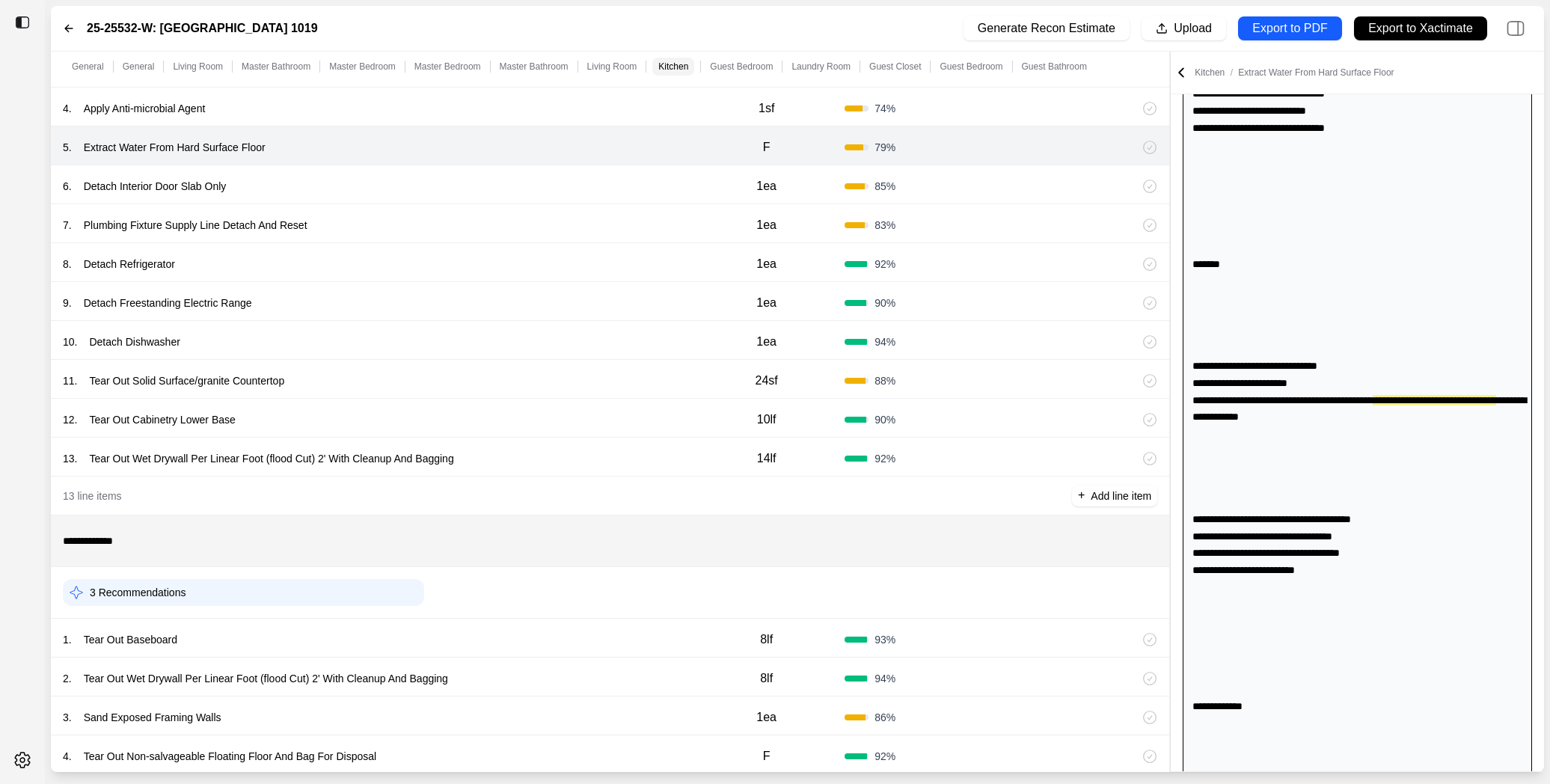
scroll to position [2792, 0]
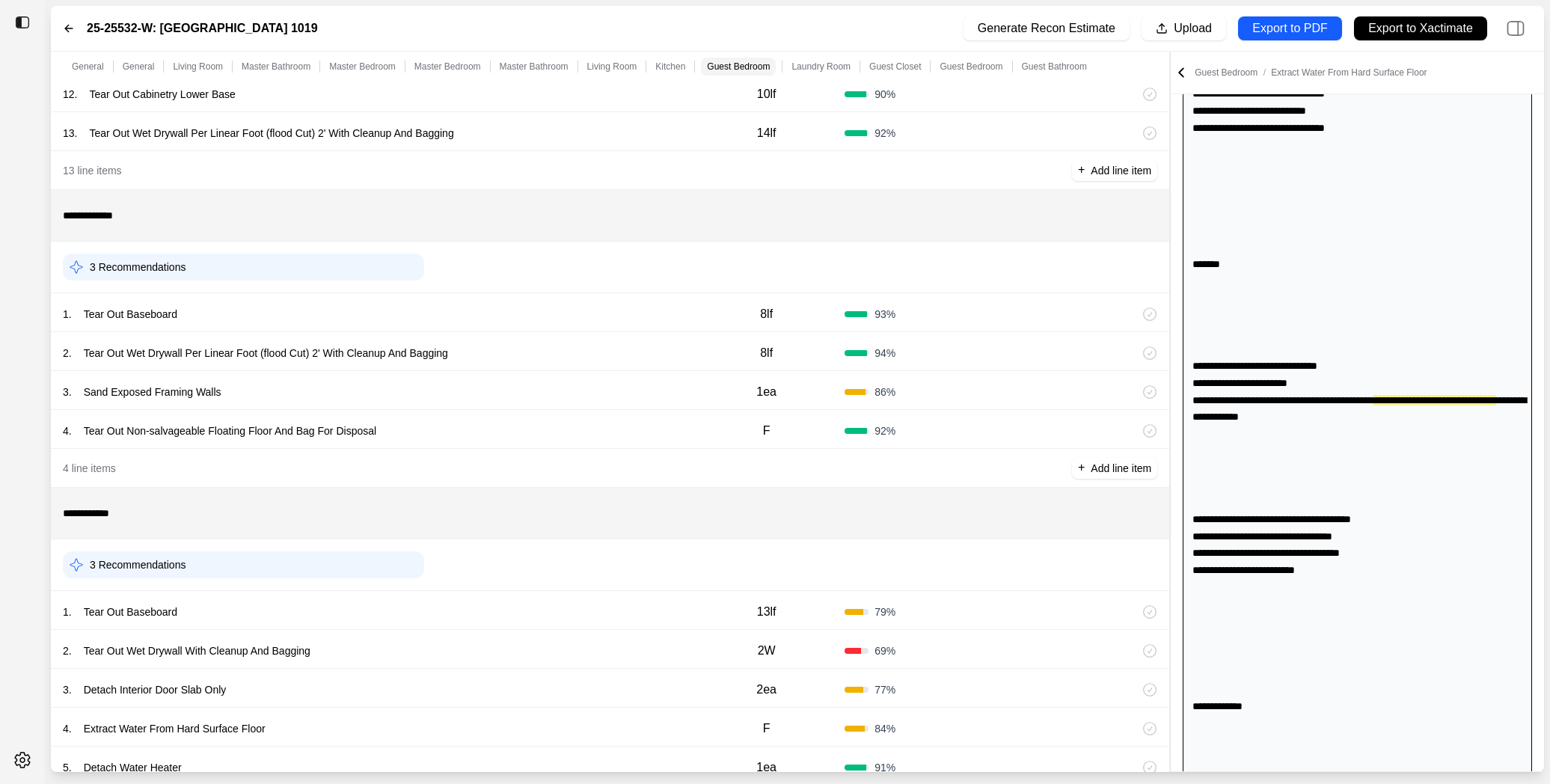
click at [608, 426] on div "4 . Tear Out Non-salvageable Floating Floor And Bag For Disposal" at bounding box center [375, 431] width 625 height 21
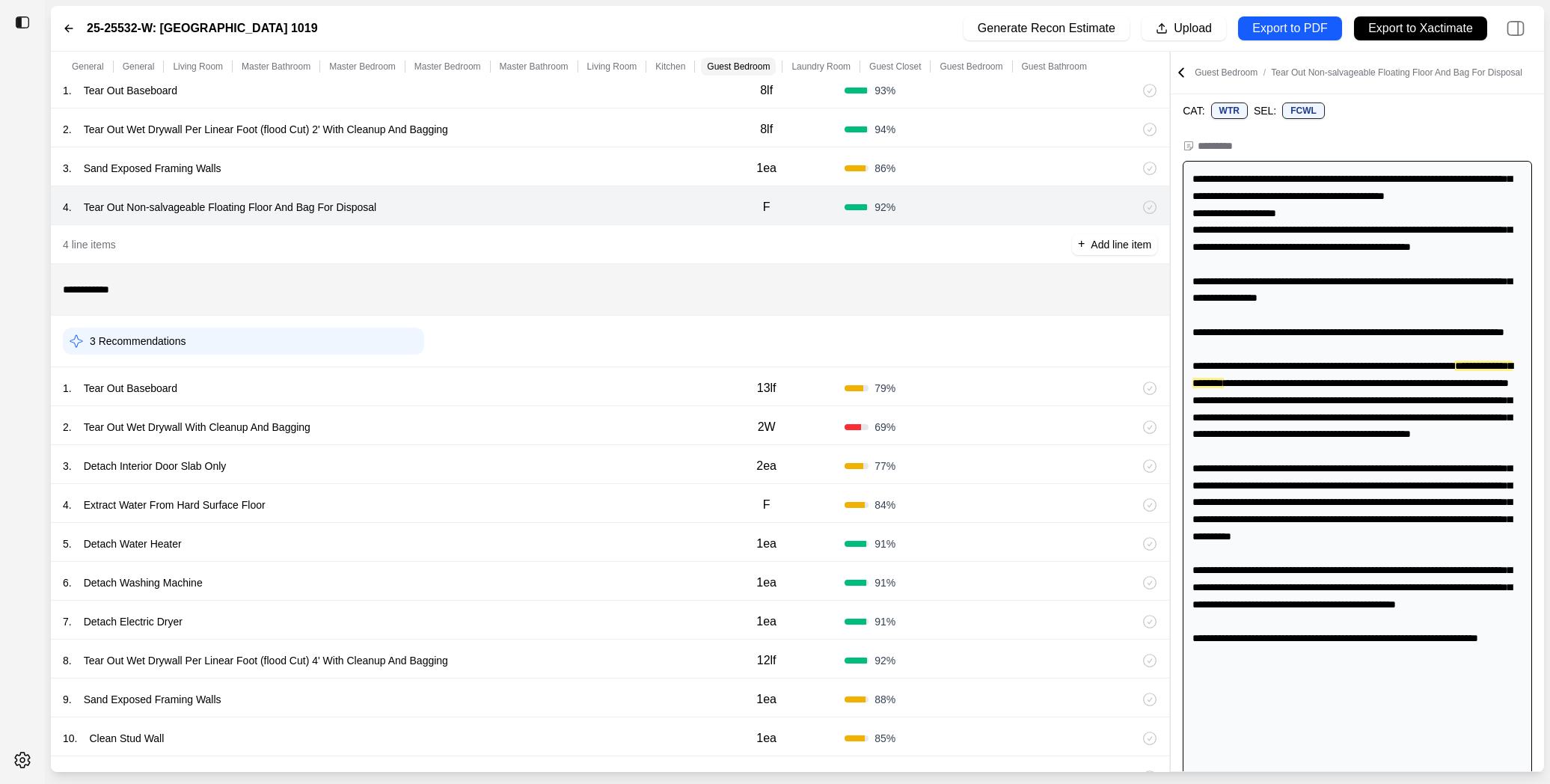
scroll to position [3184, 0]
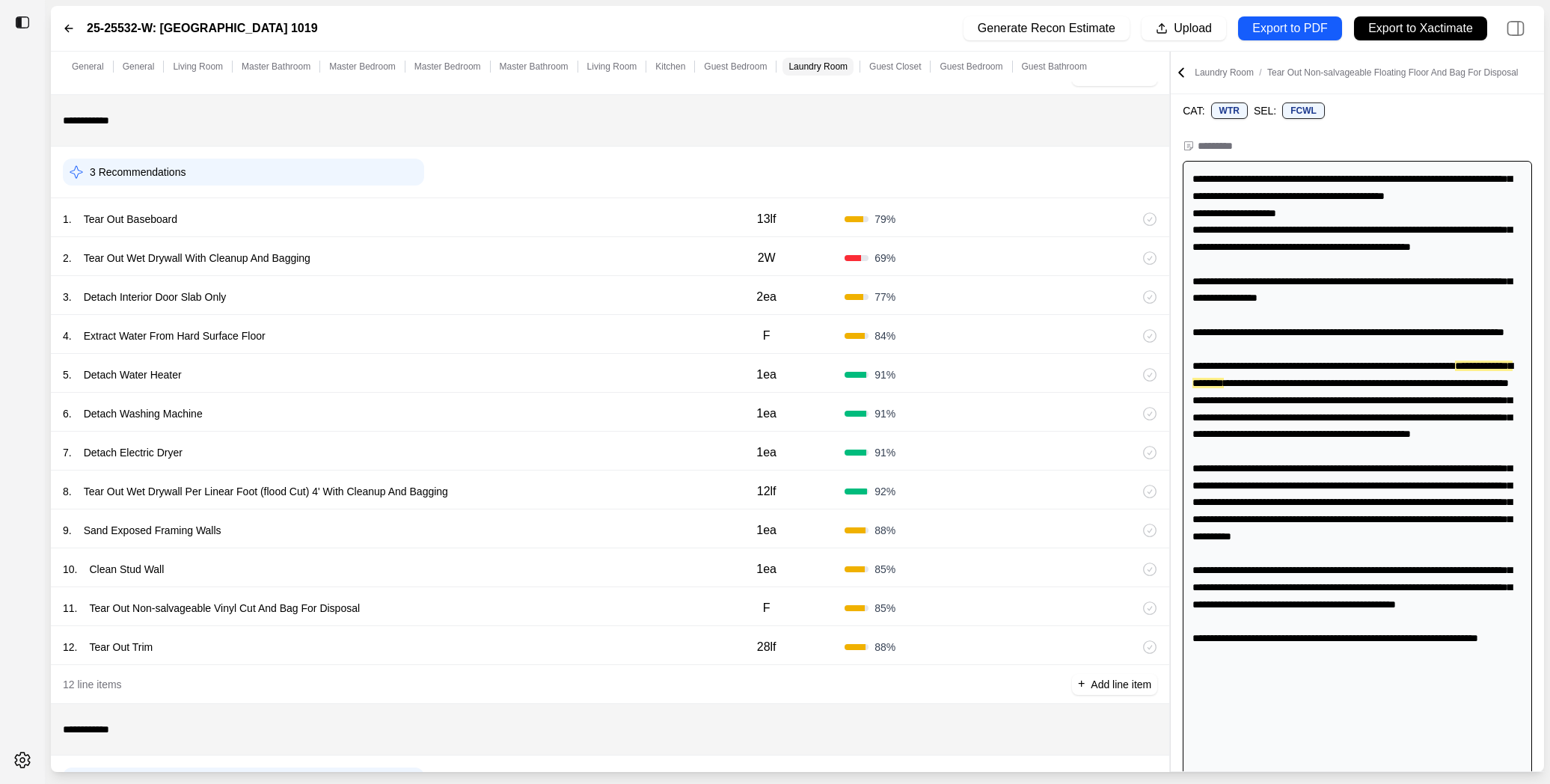
click at [608, 432] on div "7 . Detach Electric Dryer 1ea 91 %" at bounding box center [610, 451] width 1118 height 38
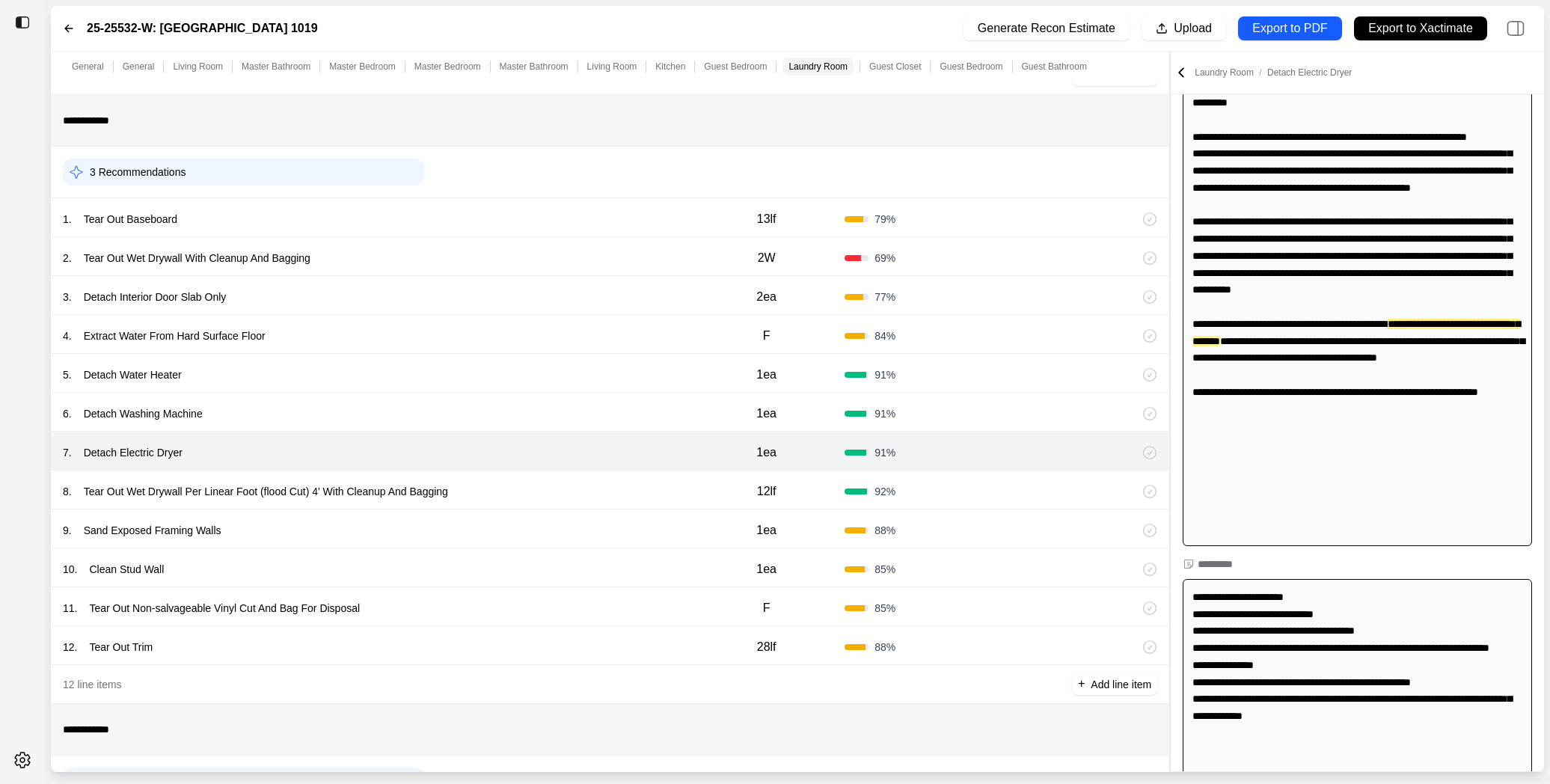
click at [607, 265] on div "2 . Tear Out Wet Drywall With Cleanup And Bagging 2W 69 %" at bounding box center [610, 256] width 1118 height 38
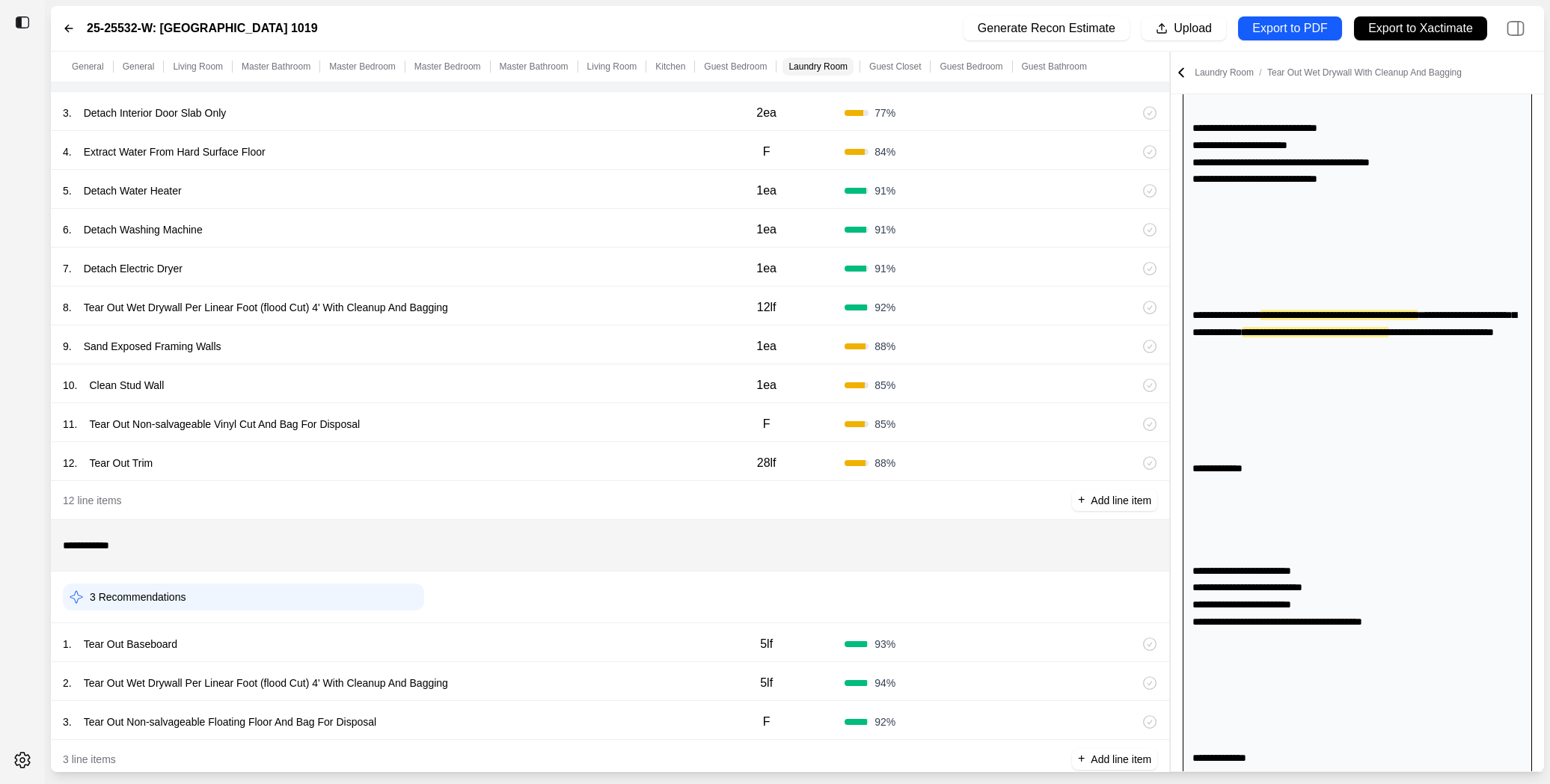
scroll to position [3623, 0]
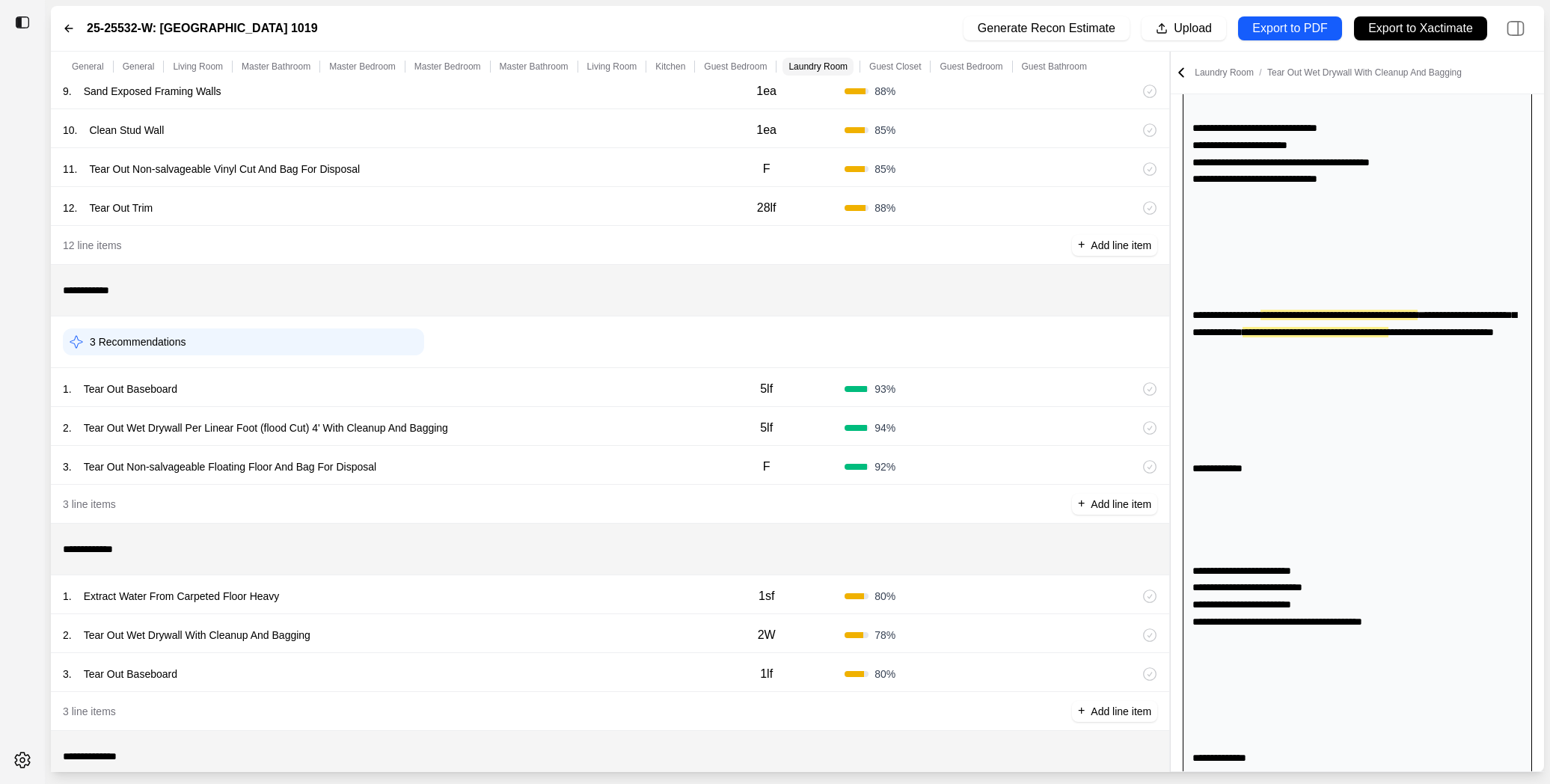
click at [572, 392] on div "1 . Tear Out Baseboard" at bounding box center [375, 389] width 625 height 21
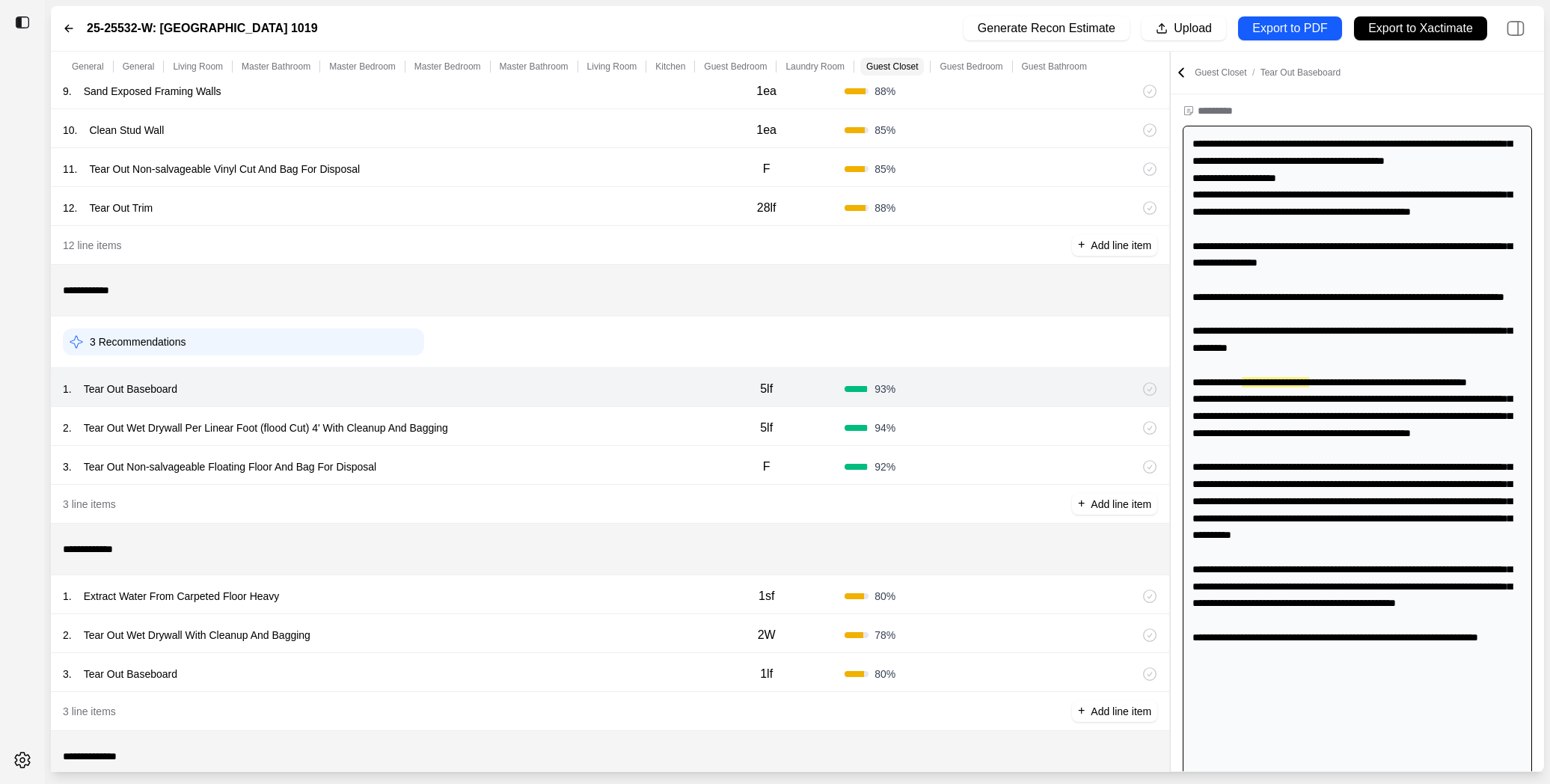
scroll to position [80, 0]
